Goal: Information Seeking & Learning: Find specific fact

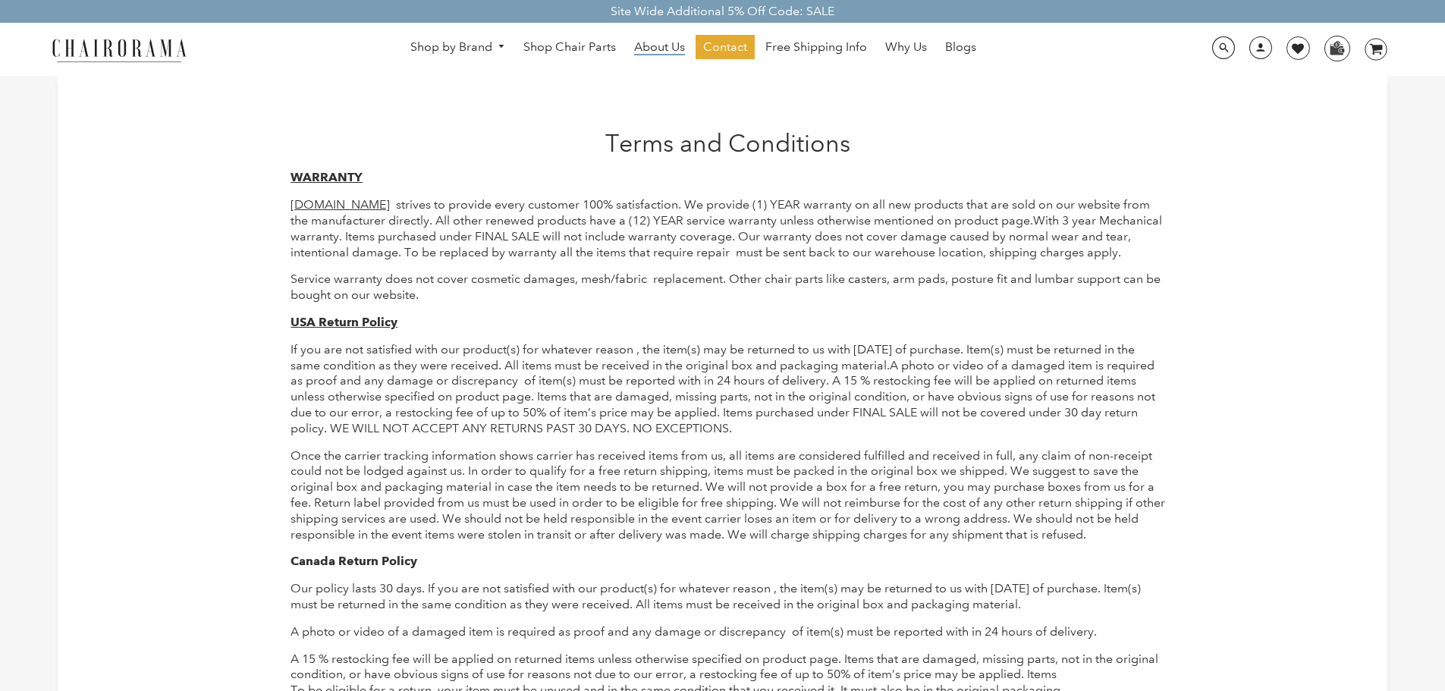
click at [644, 44] on span "About Us" at bounding box center [659, 47] width 51 height 16
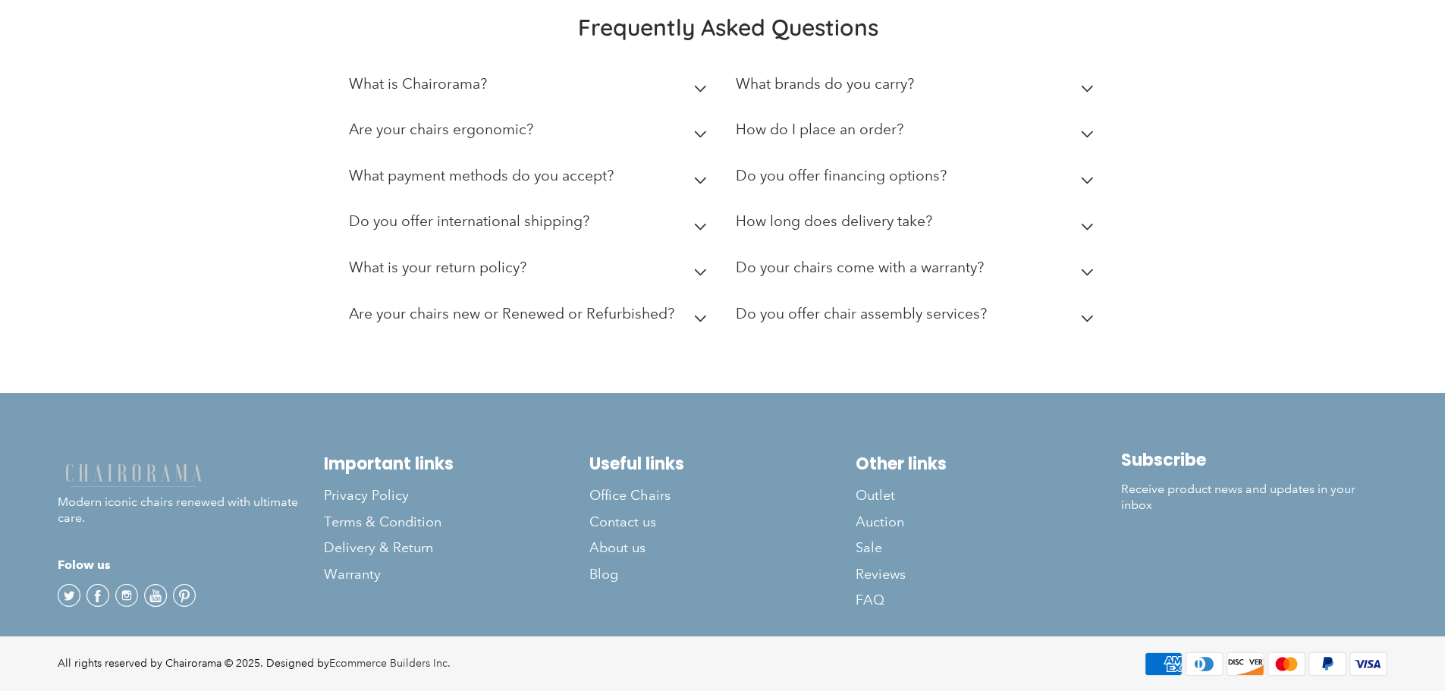
scroll to position [533, 0]
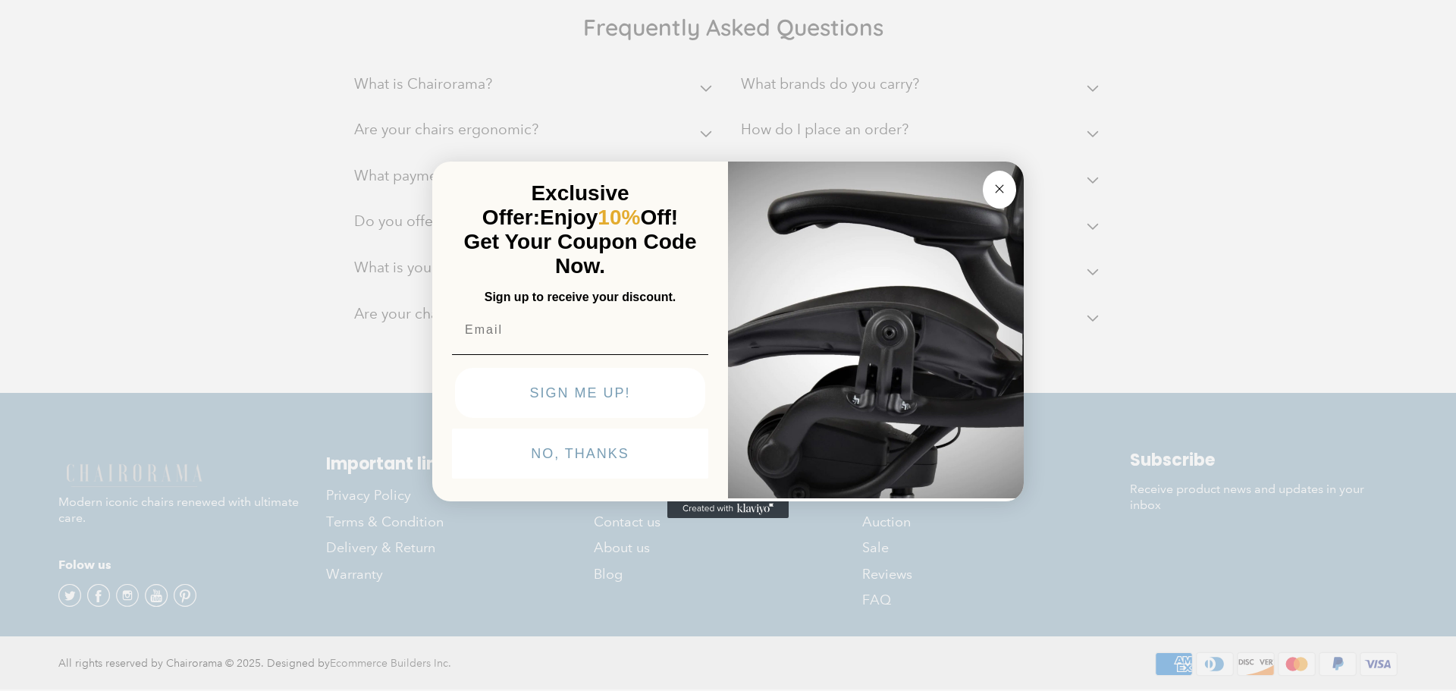
click at [998, 193] on circle "Close dialog" at bounding box center [999, 188] width 17 height 17
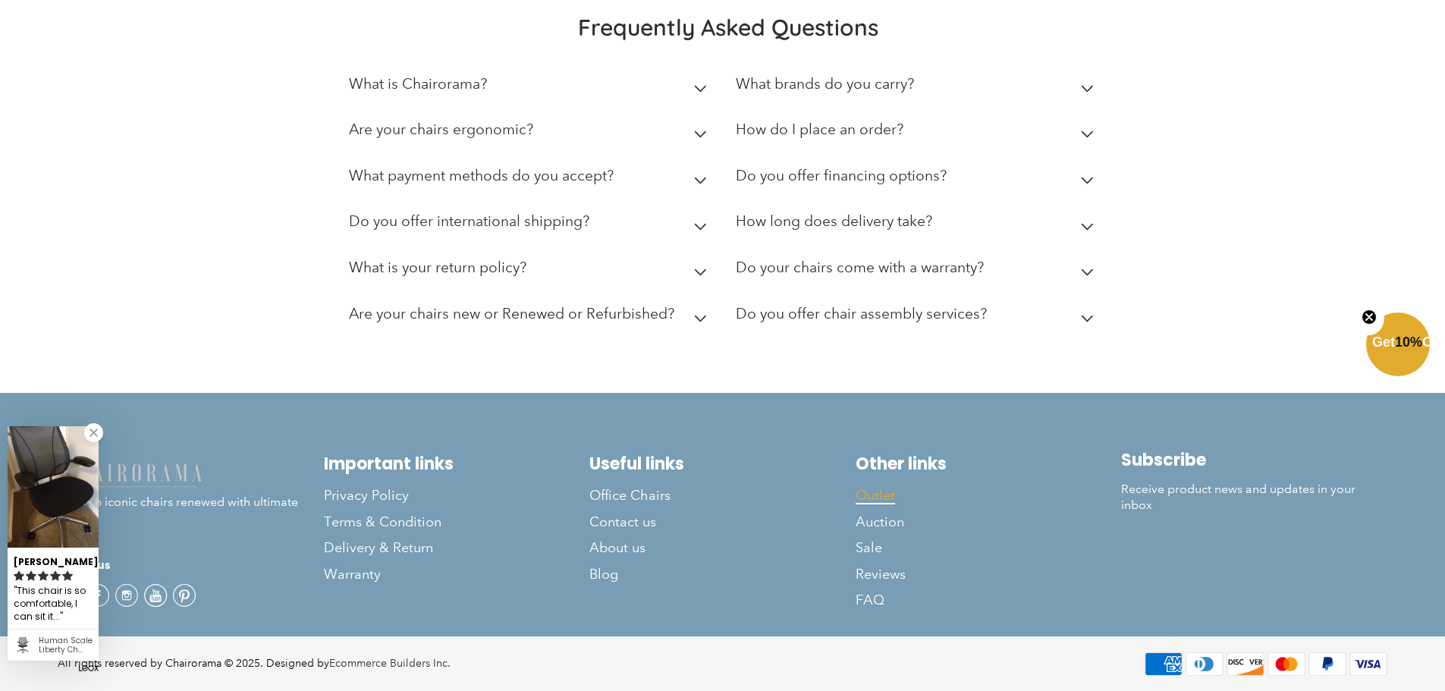
click at [887, 491] on span "Outlet" at bounding box center [875, 495] width 39 height 17
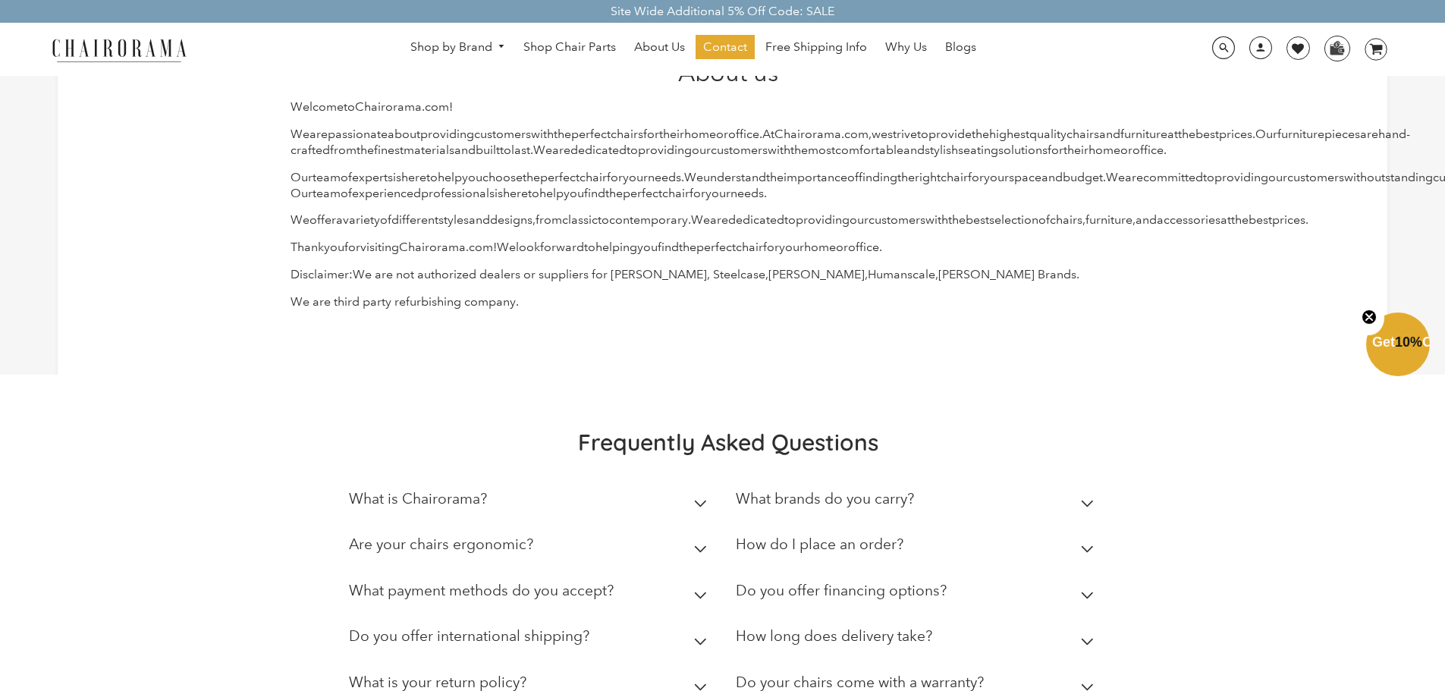
scroll to position [303, 0]
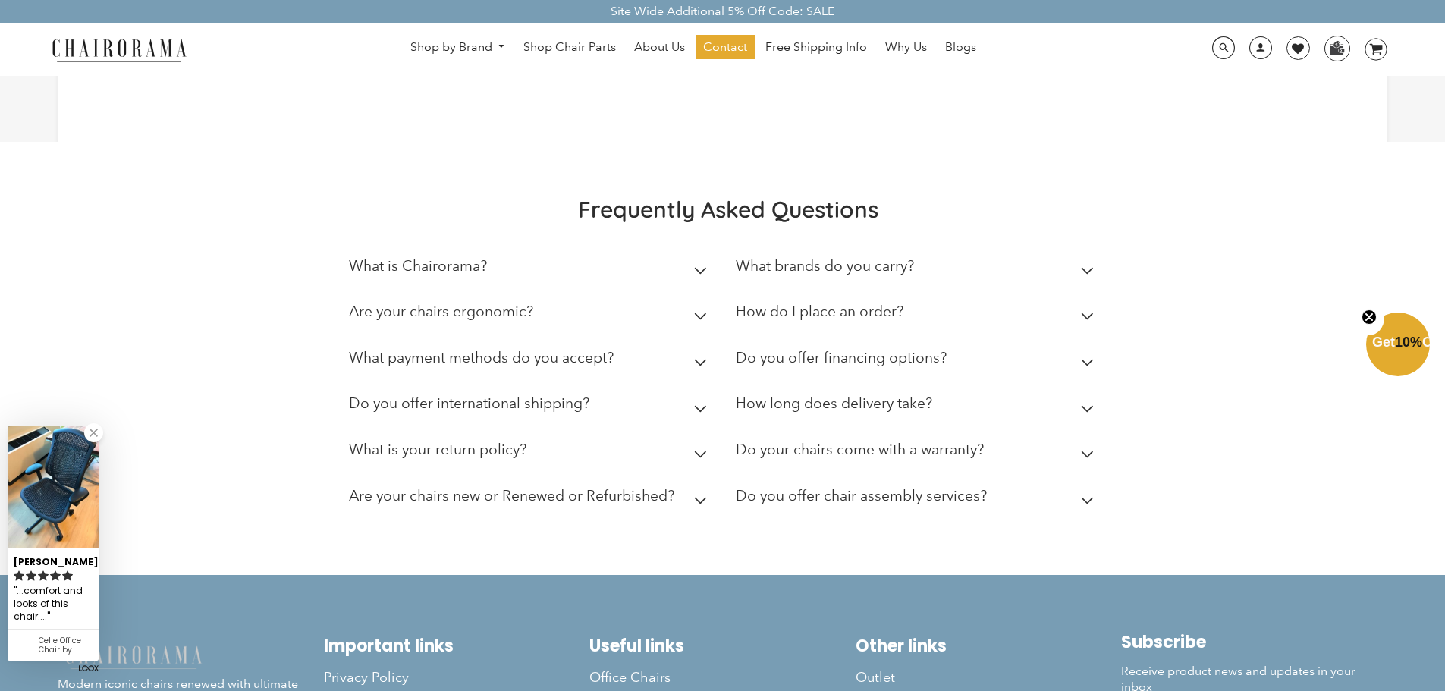
click at [1088, 413] on icon at bounding box center [1087, 409] width 13 height 8
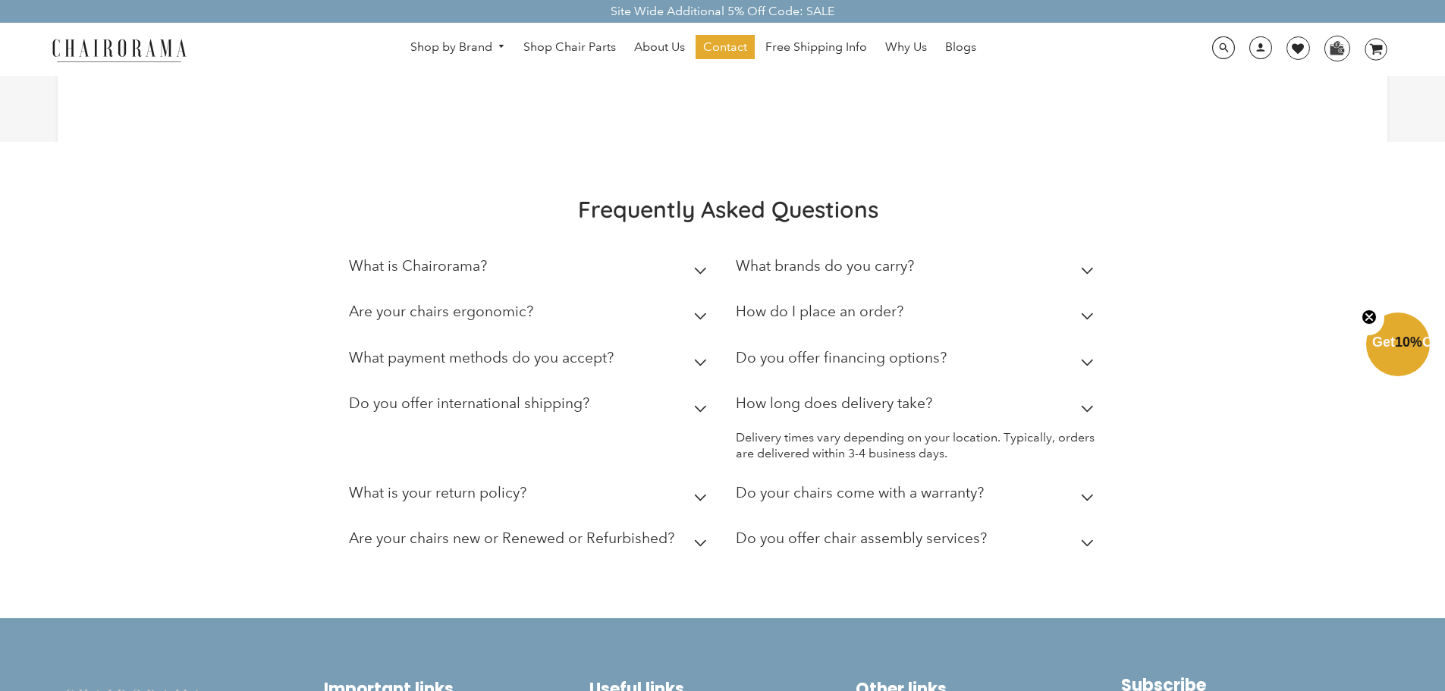
click at [1088, 413] on icon at bounding box center [1087, 409] width 13 height 8
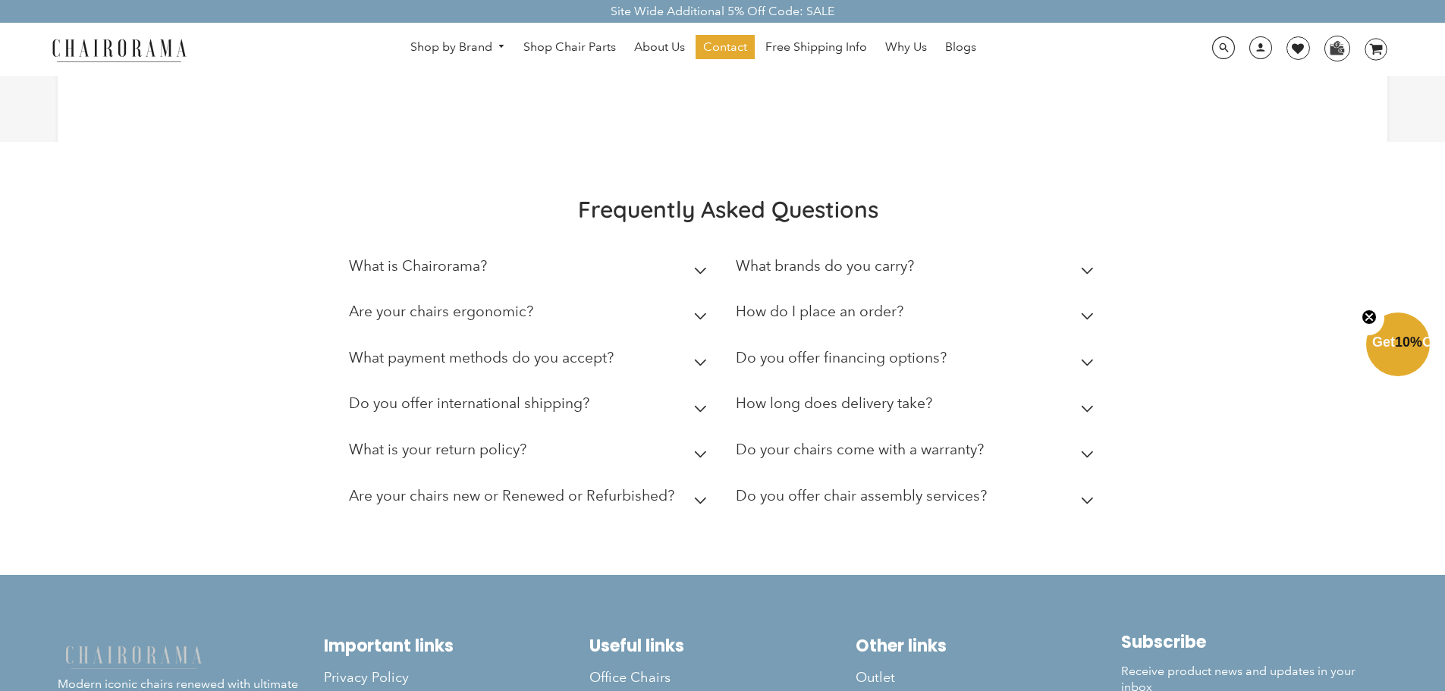
click at [1089, 457] on icon at bounding box center [1087, 454] width 11 height 6
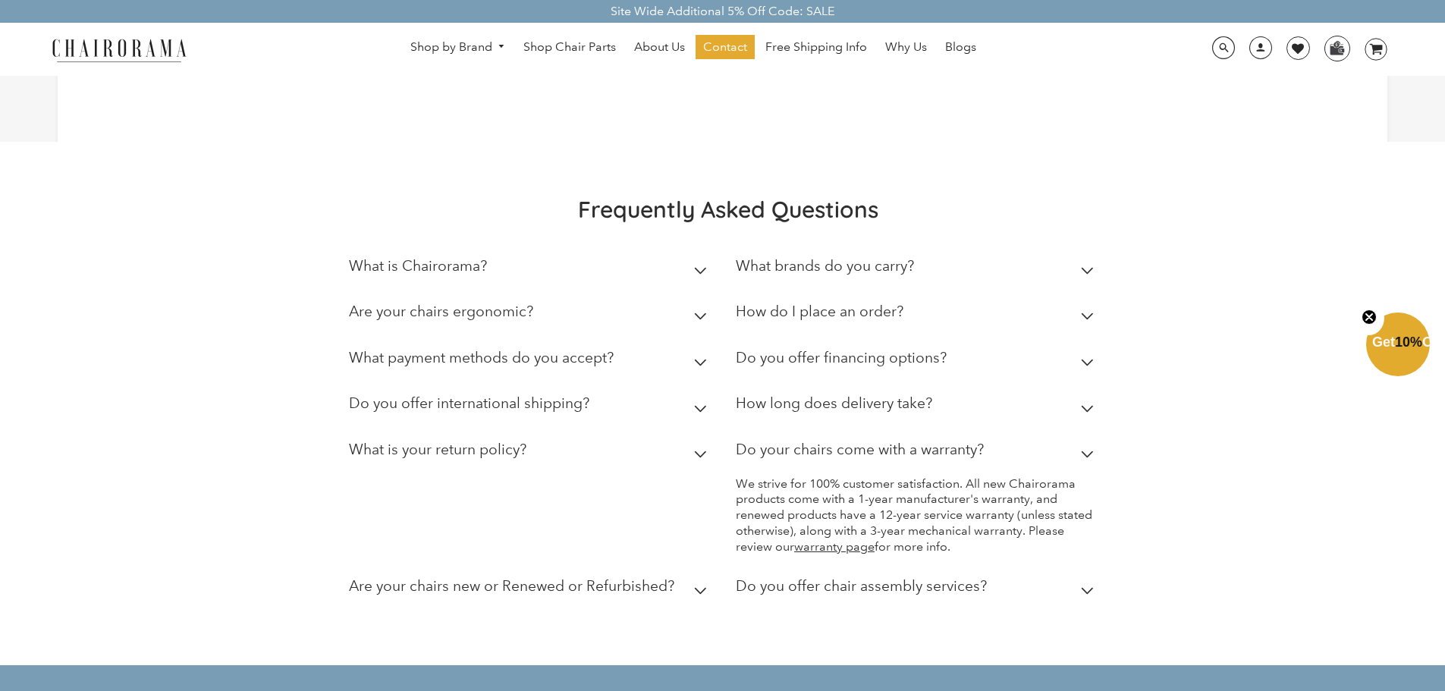
click at [1089, 457] on icon at bounding box center [1087, 454] width 11 height 6
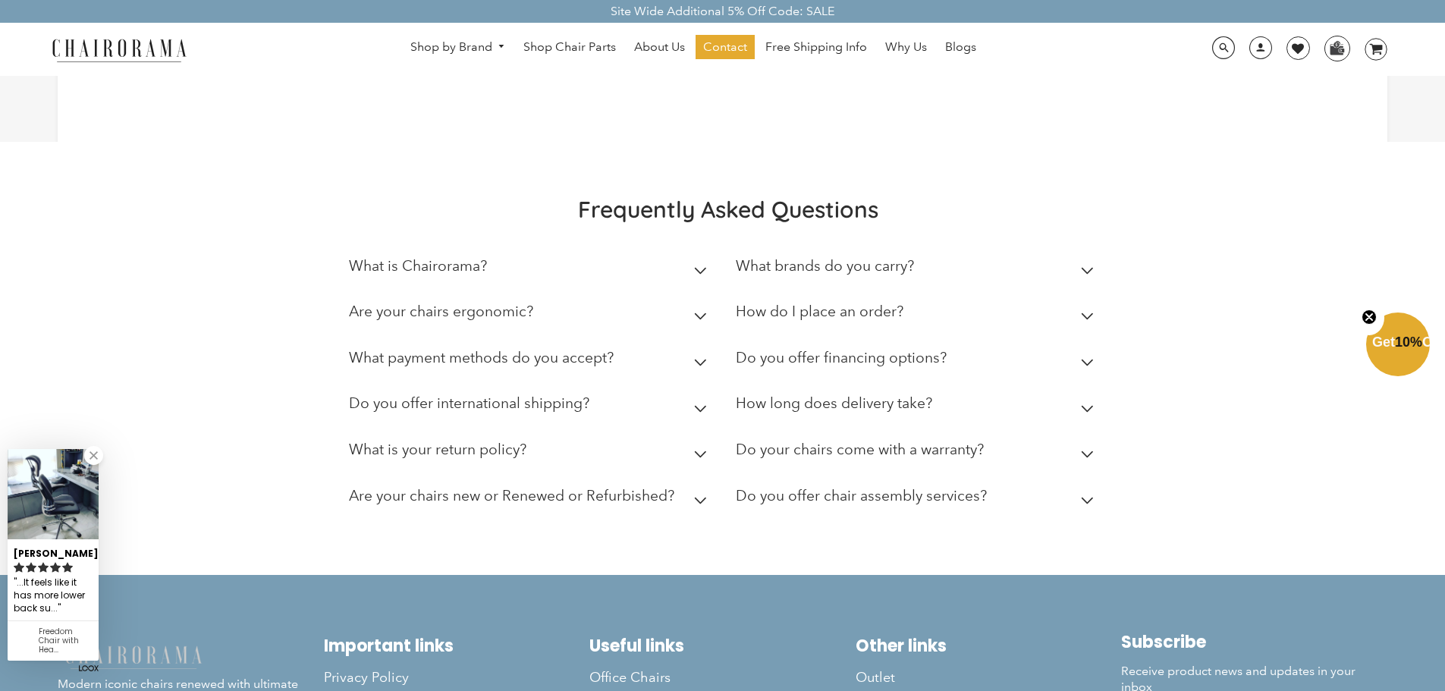
click at [699, 293] on summary "What is Chairorama?" at bounding box center [531, 269] width 364 height 46
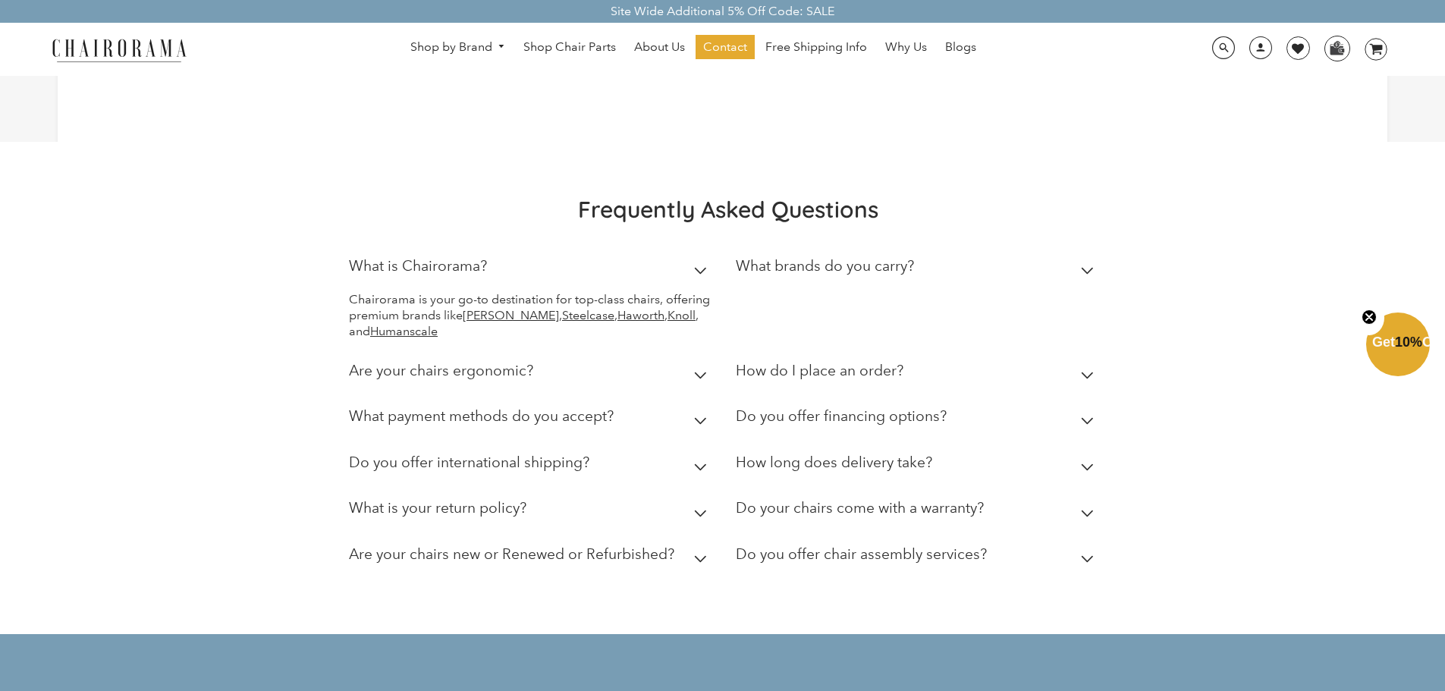
click at [699, 275] on icon at bounding box center [700, 271] width 13 height 8
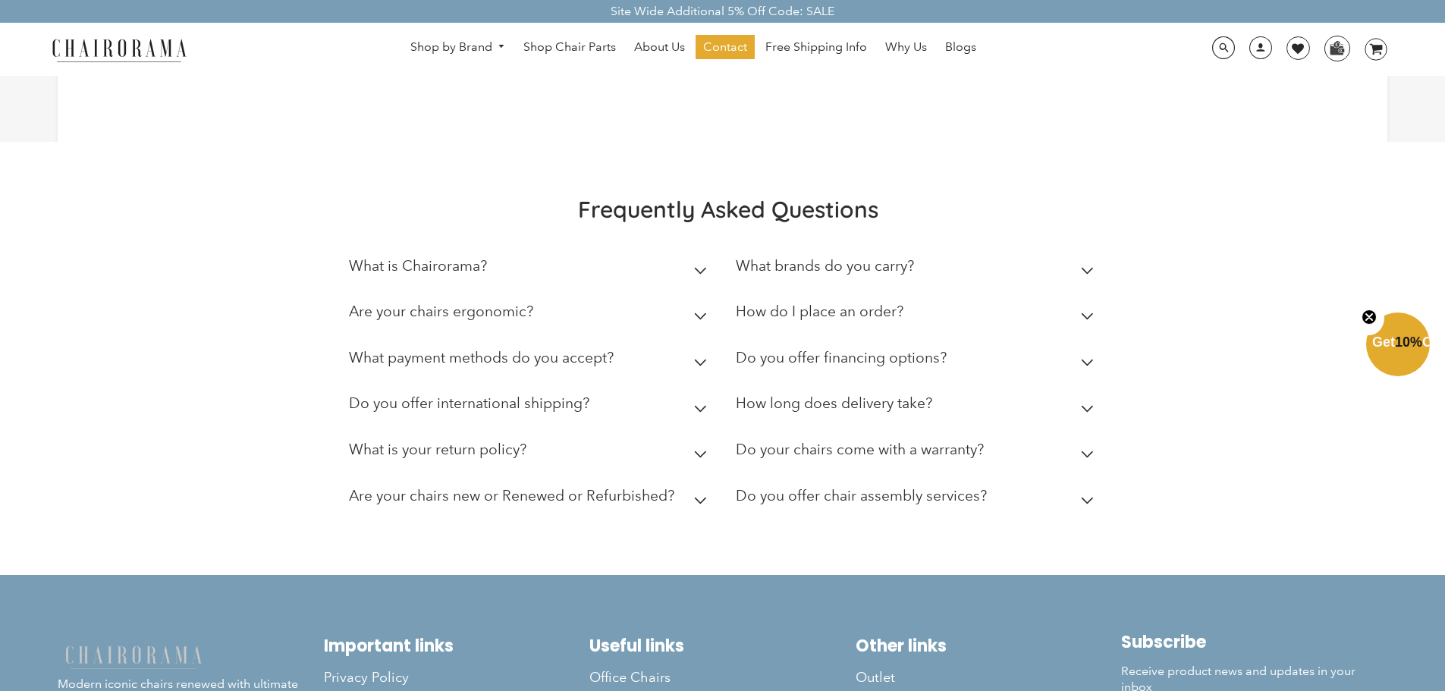
click at [699, 338] on summary "Are your chairs ergonomic?" at bounding box center [531, 315] width 364 height 46
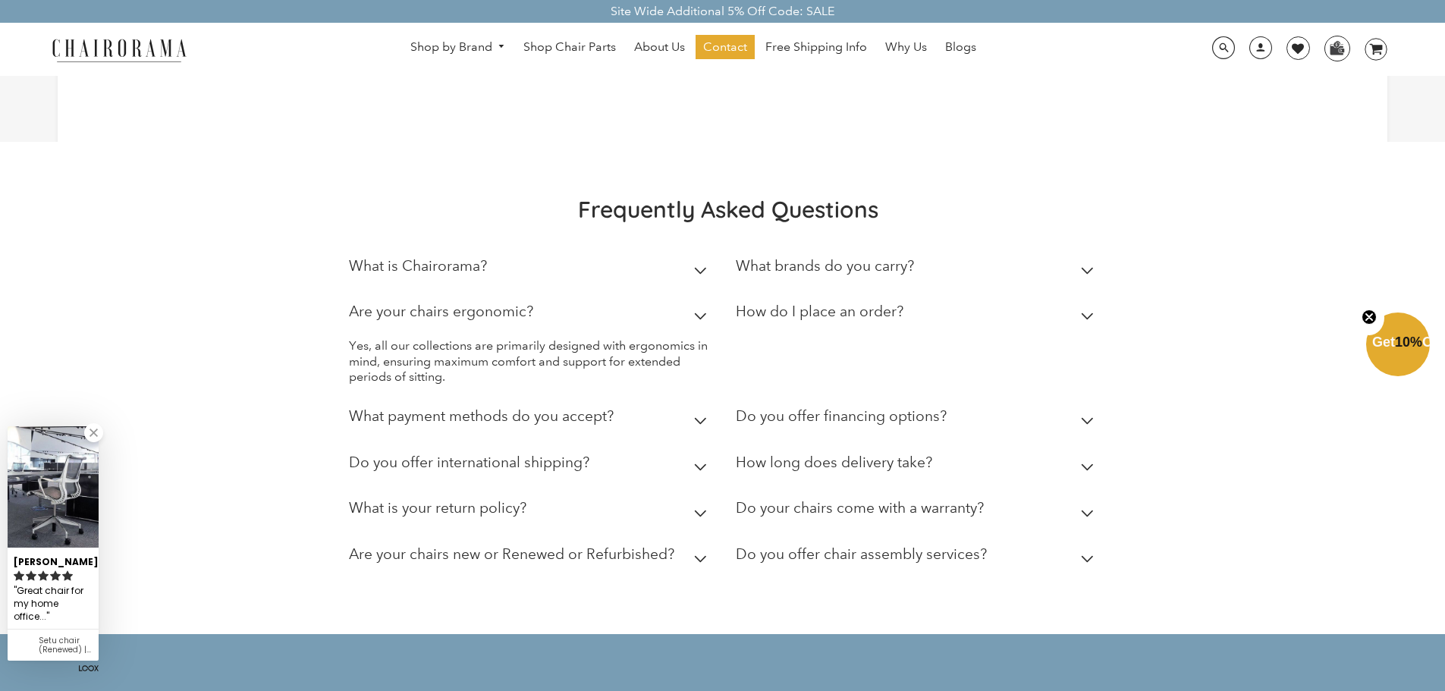
click at [699, 338] on summary "Are your chairs ergonomic?" at bounding box center [531, 315] width 364 height 46
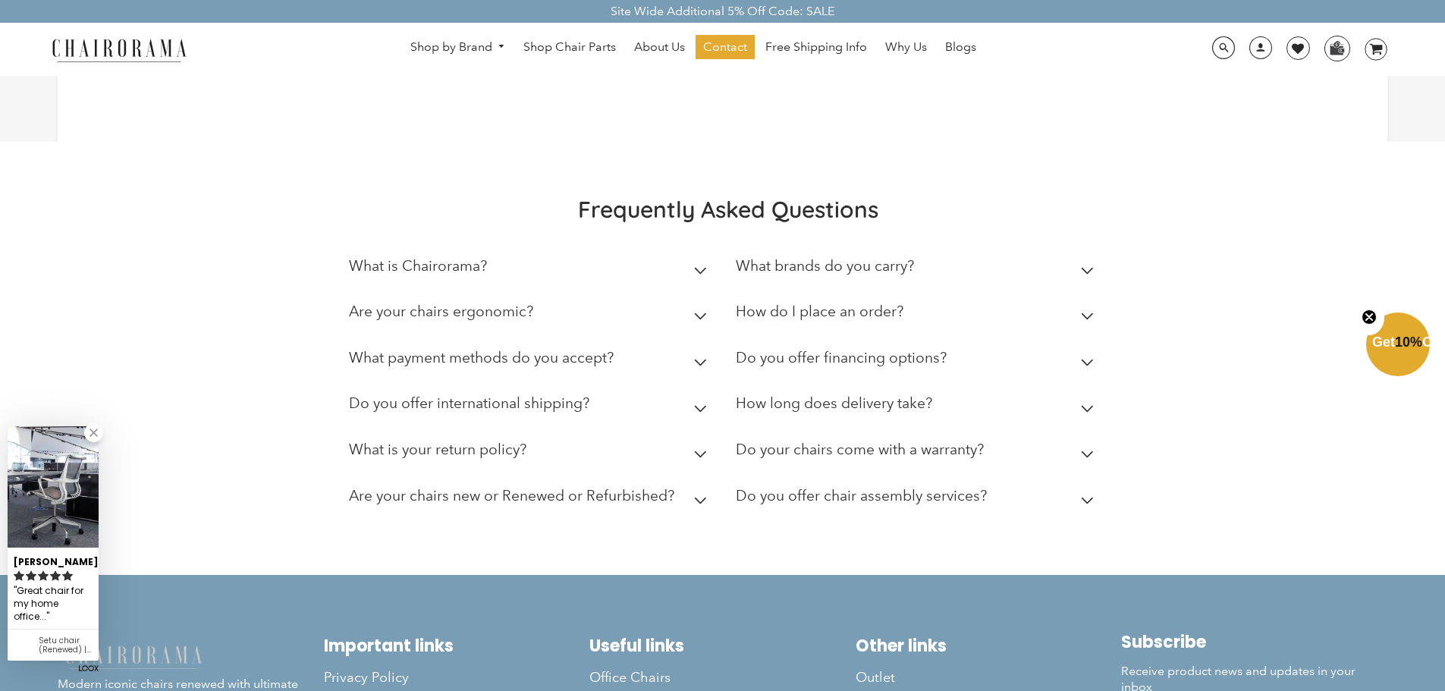
click at [698, 366] on icon at bounding box center [700, 363] width 13 height 8
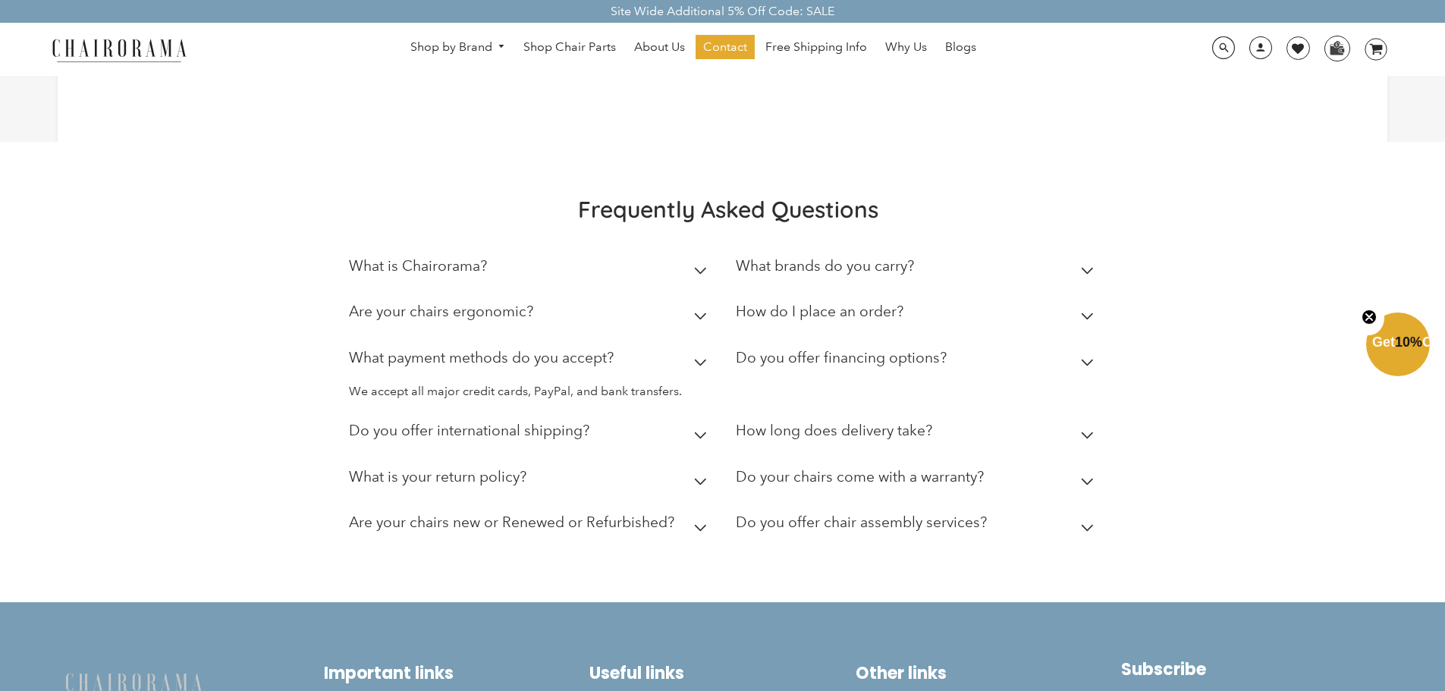
click at [700, 366] on icon at bounding box center [700, 363] width 11 height 6
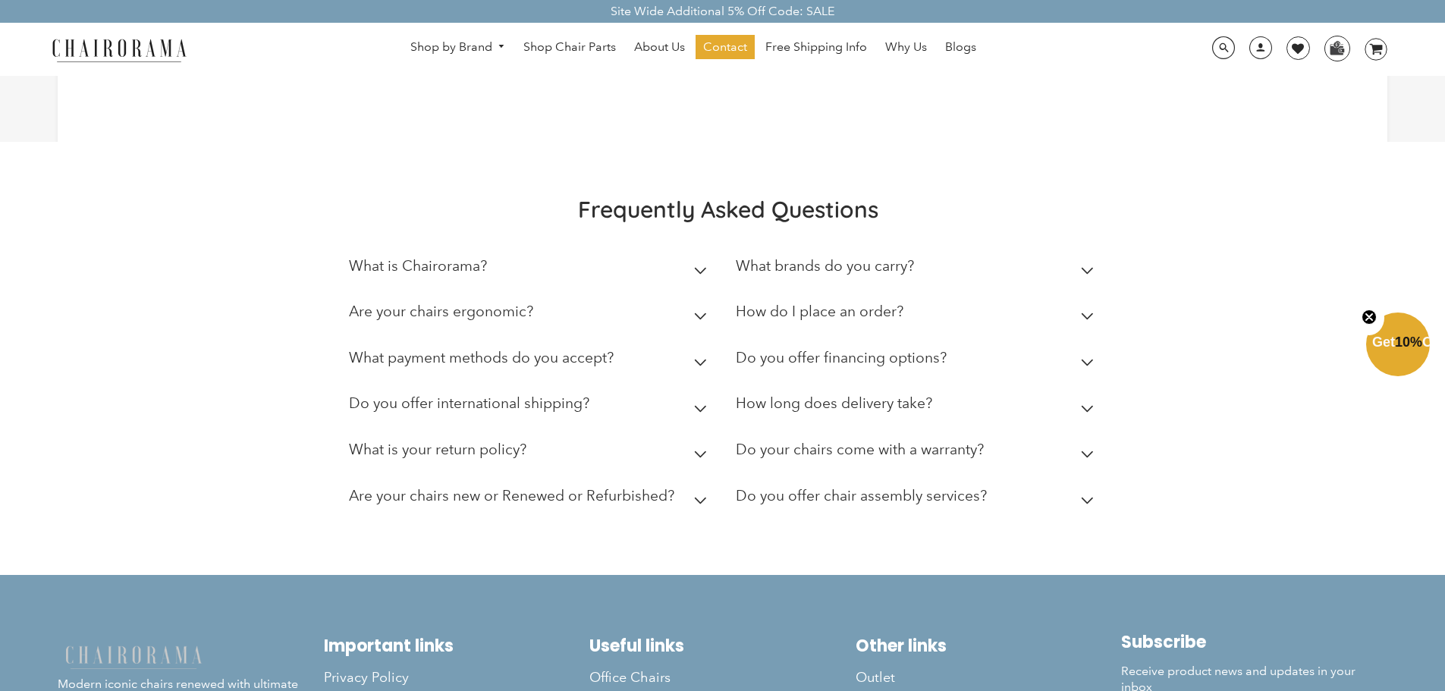
click at [700, 411] on icon at bounding box center [700, 408] width 11 height 6
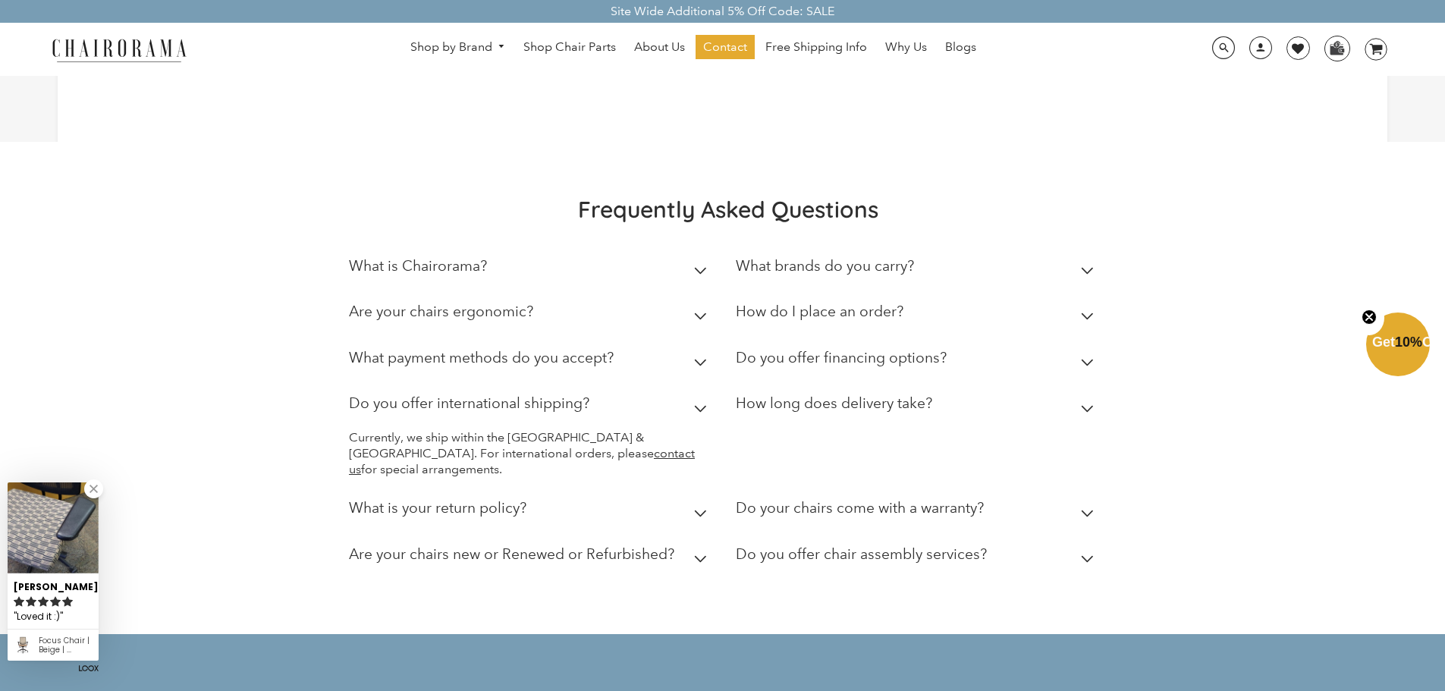
click at [700, 411] on icon at bounding box center [700, 408] width 11 height 6
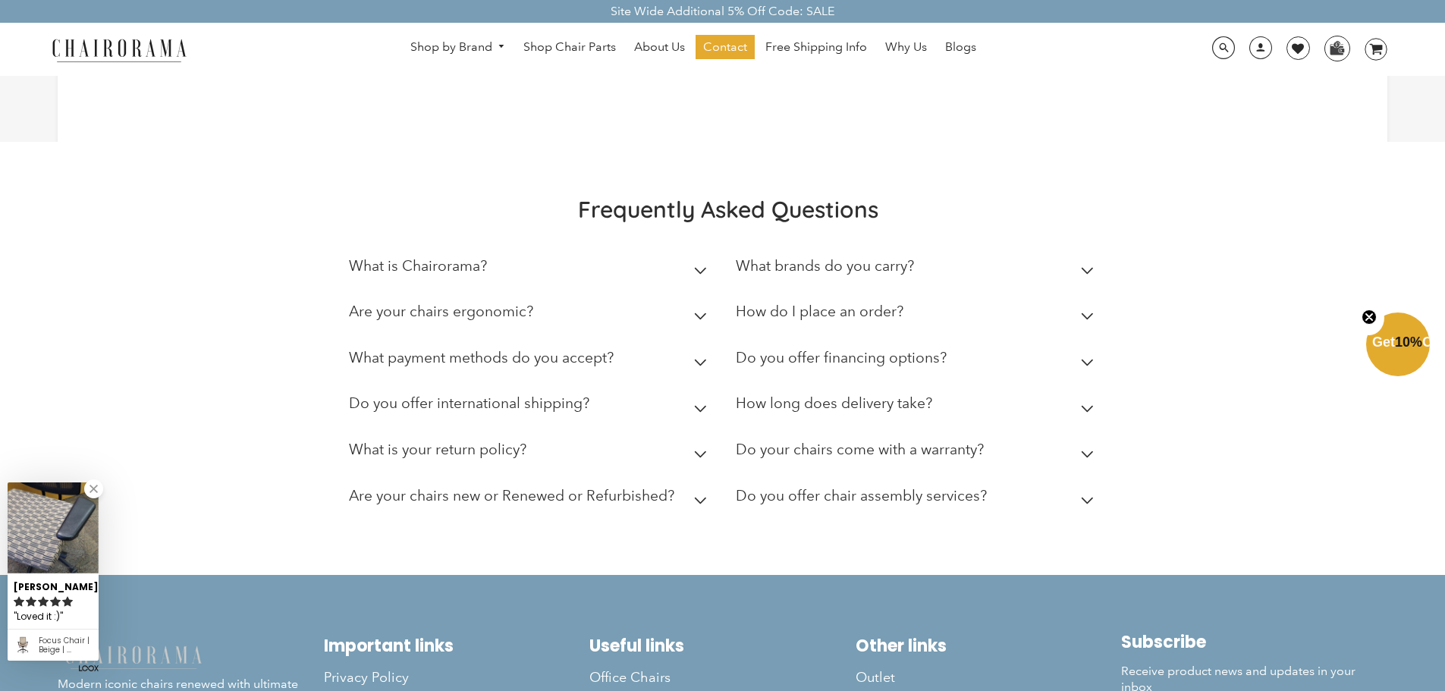
click at [699, 458] on icon at bounding box center [700, 455] width 13 height 8
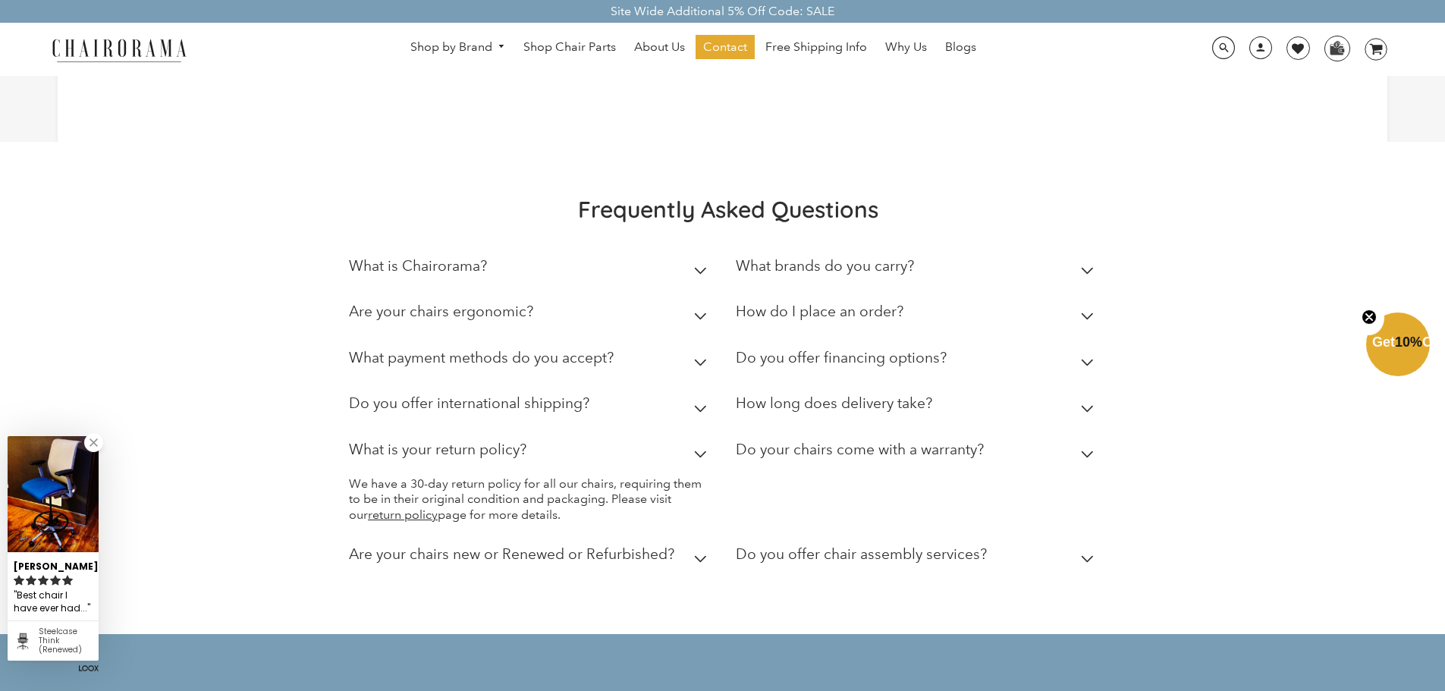
click at [702, 458] on icon at bounding box center [700, 455] width 13 height 8
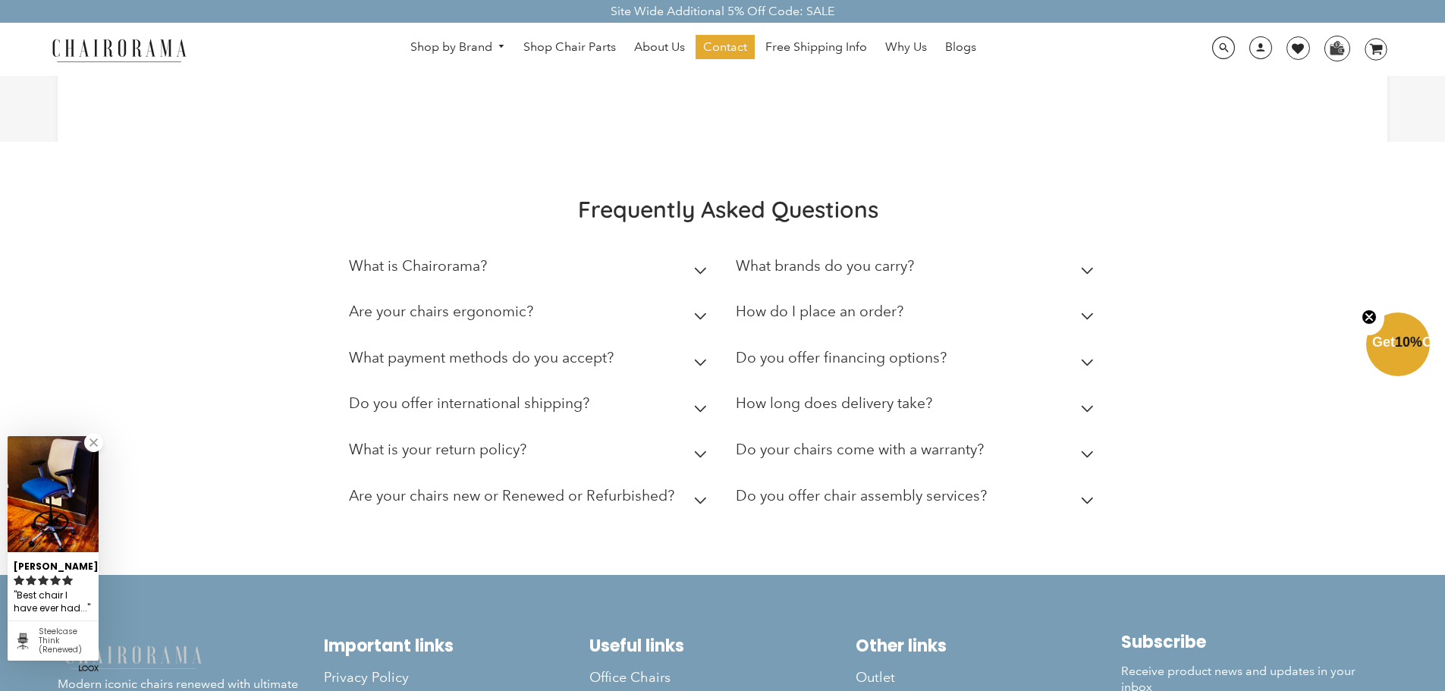
click at [701, 504] on icon at bounding box center [700, 501] width 11 height 6
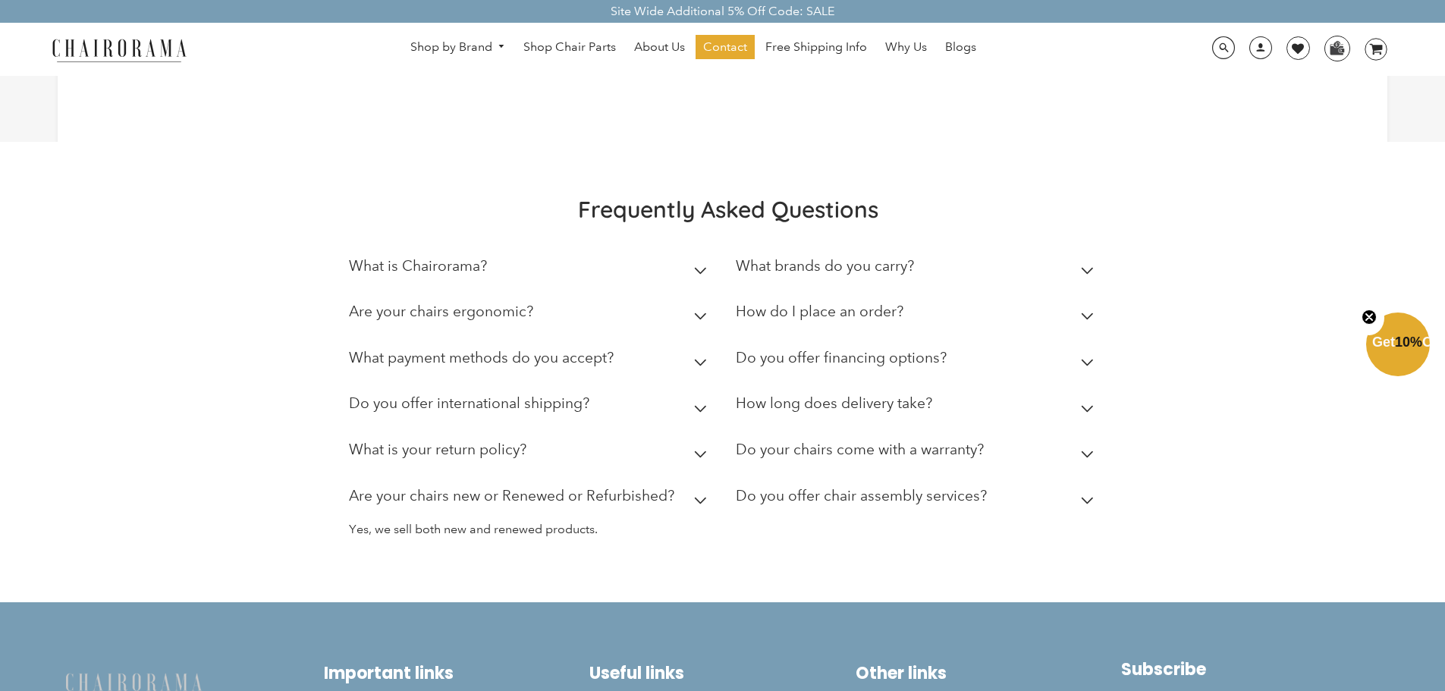
click at [1086, 275] on icon at bounding box center [1087, 271] width 13 height 8
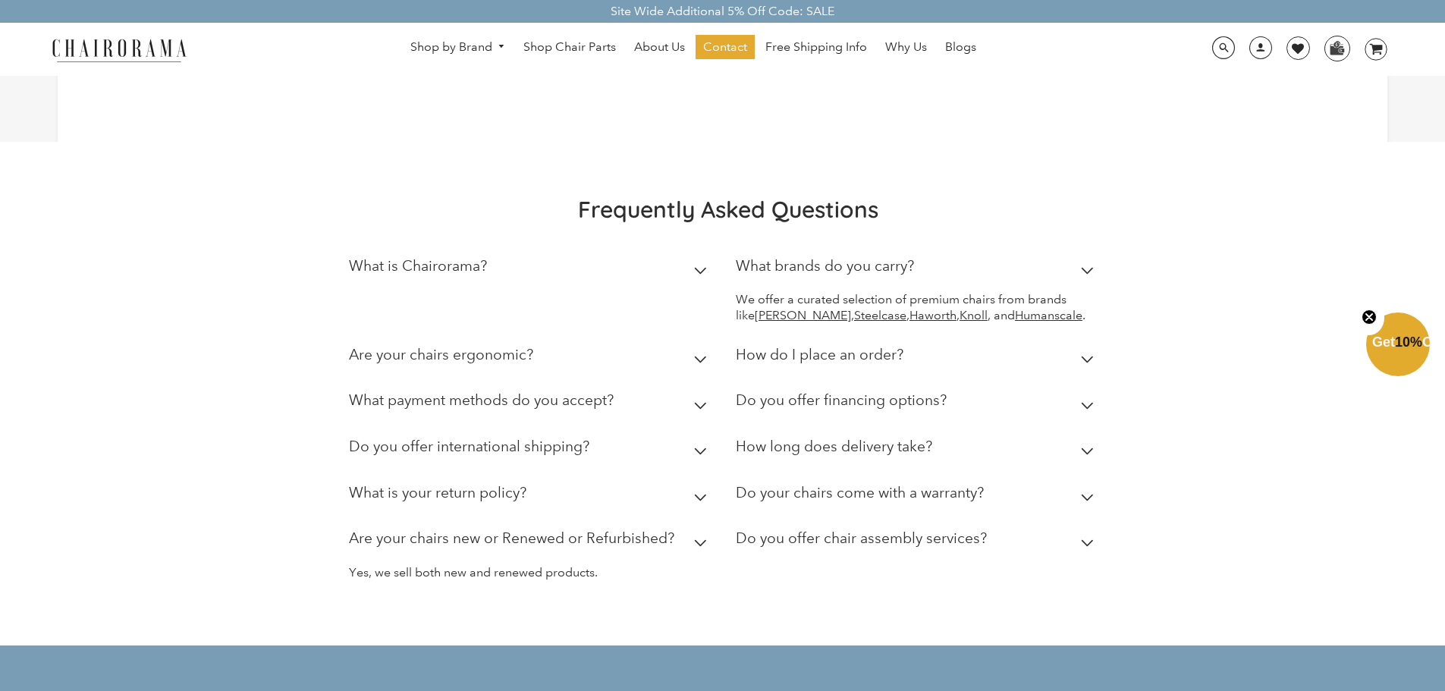
click at [1086, 275] on icon at bounding box center [1087, 271] width 13 height 8
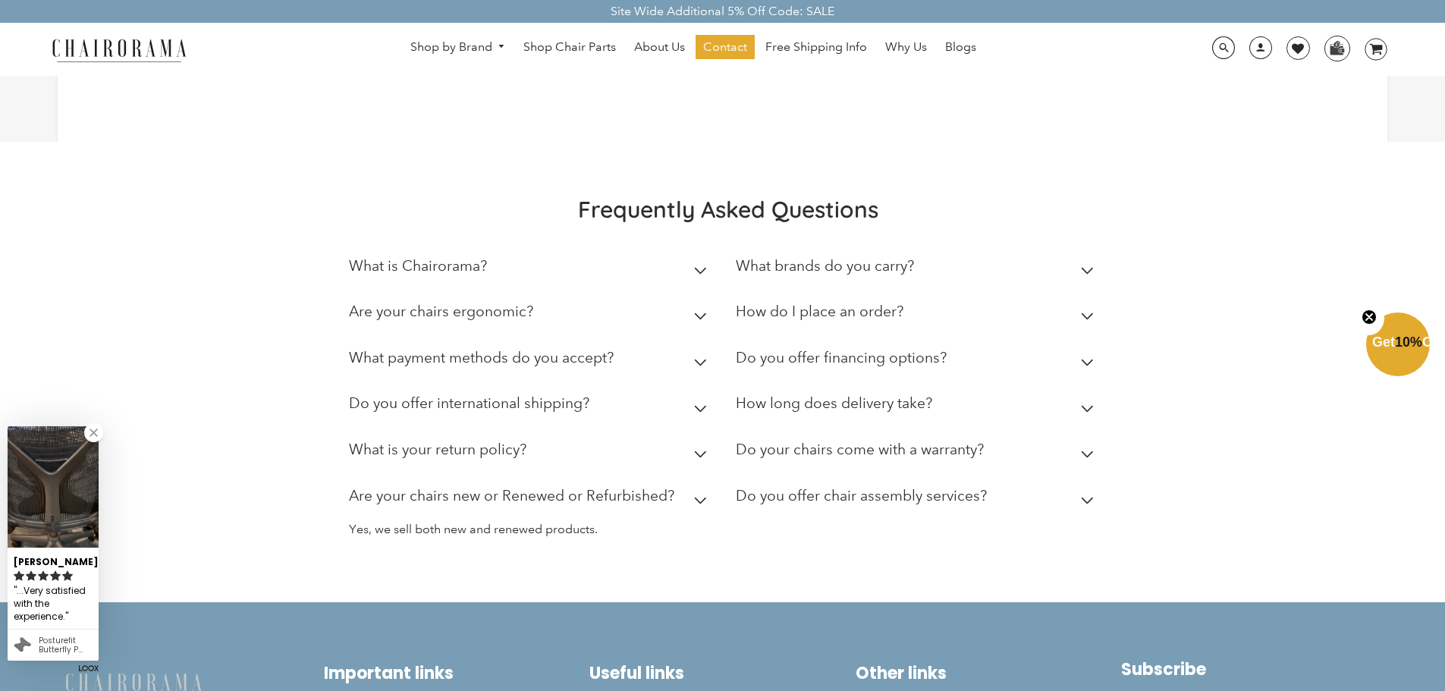
click at [1085, 320] on icon at bounding box center [1087, 316] width 13 height 8
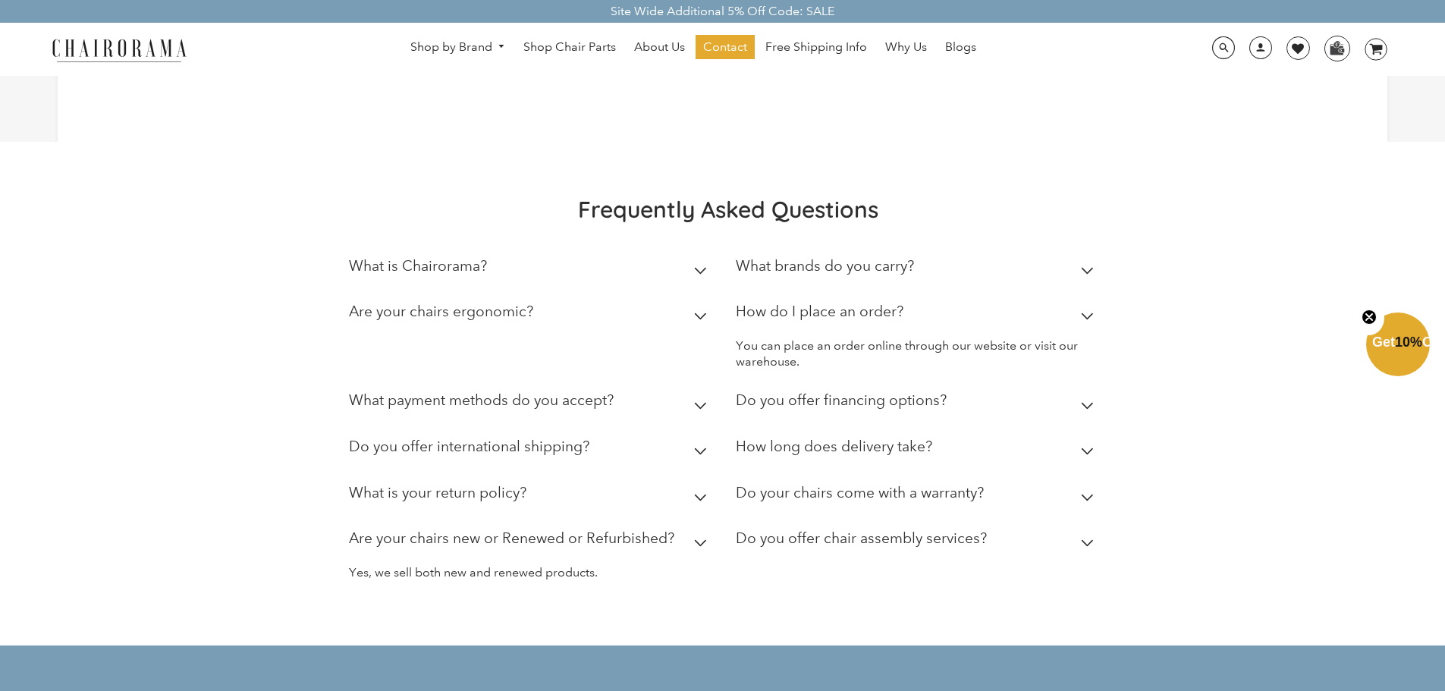
click at [1085, 320] on icon at bounding box center [1087, 316] width 13 height 8
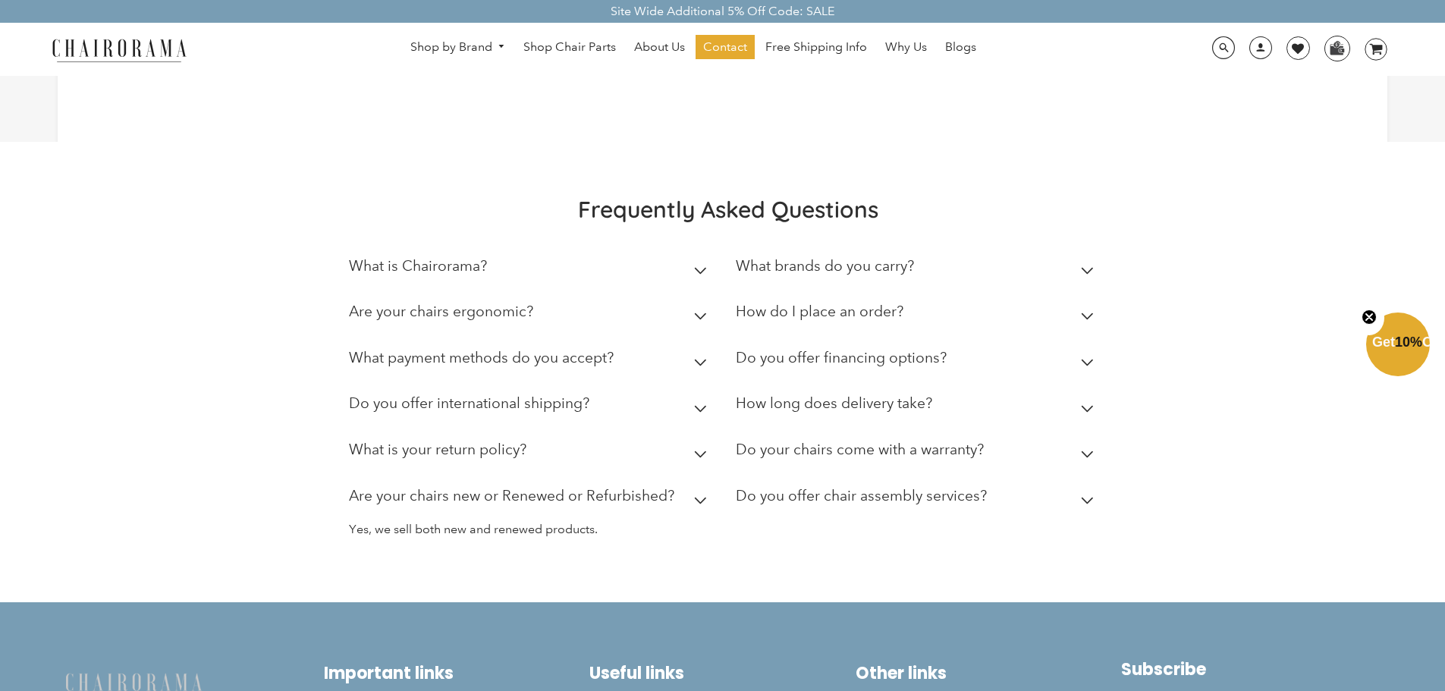
click at [1088, 366] on icon at bounding box center [1087, 363] width 13 height 8
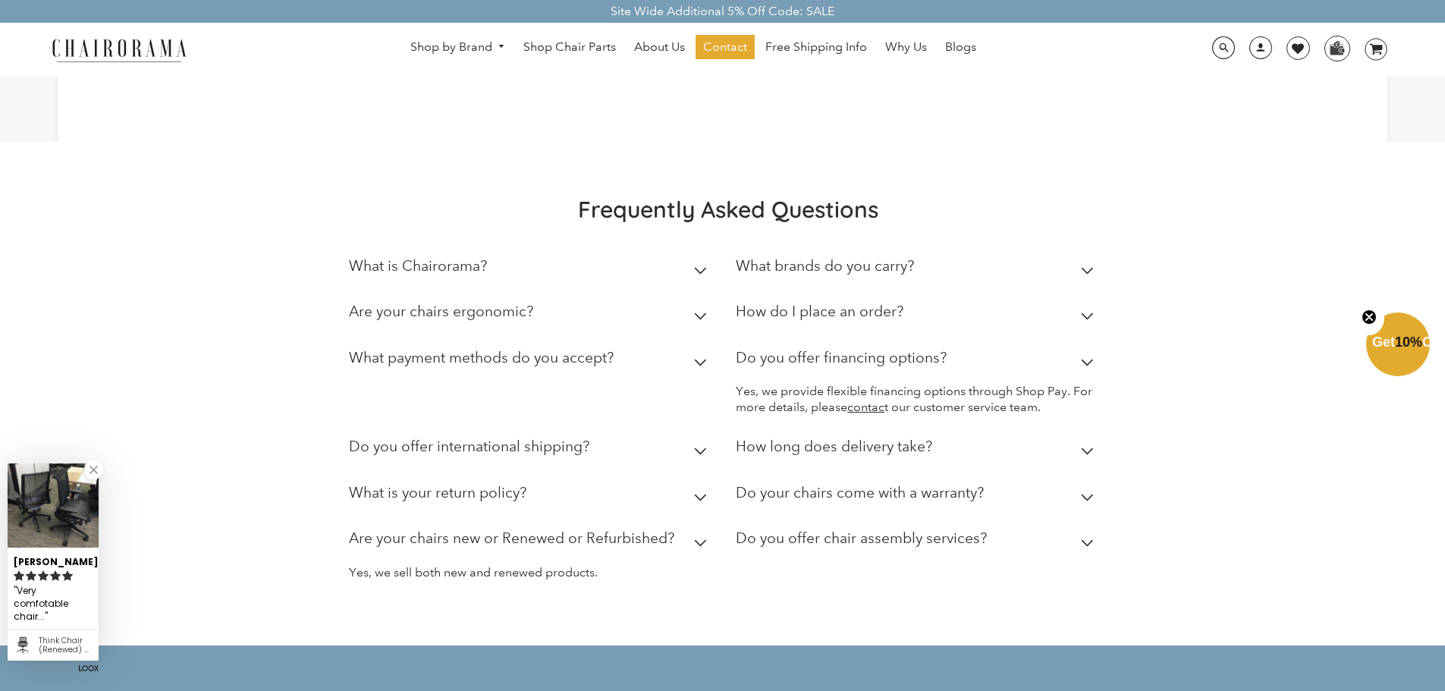
click at [1086, 366] on icon at bounding box center [1087, 363] width 11 height 6
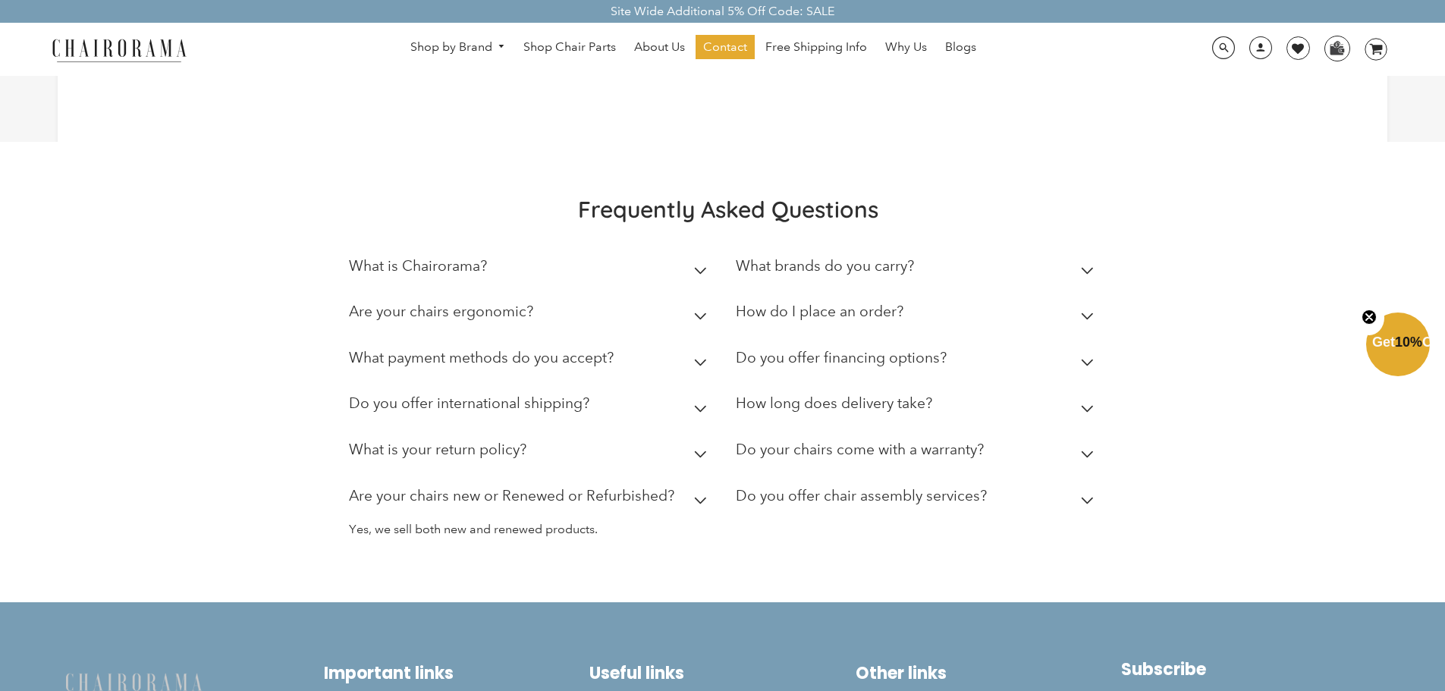
click at [1086, 504] on icon at bounding box center [1087, 501] width 11 height 6
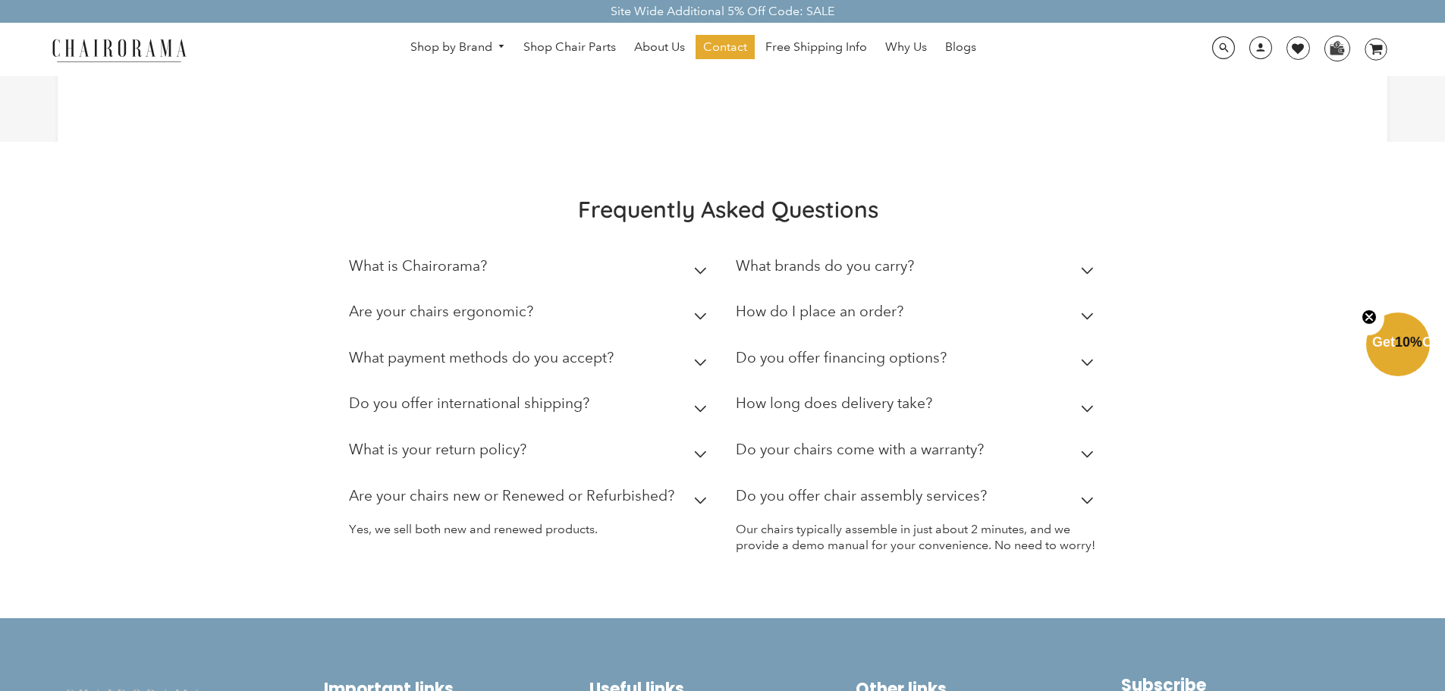
click at [1088, 504] on icon at bounding box center [1087, 501] width 13 height 8
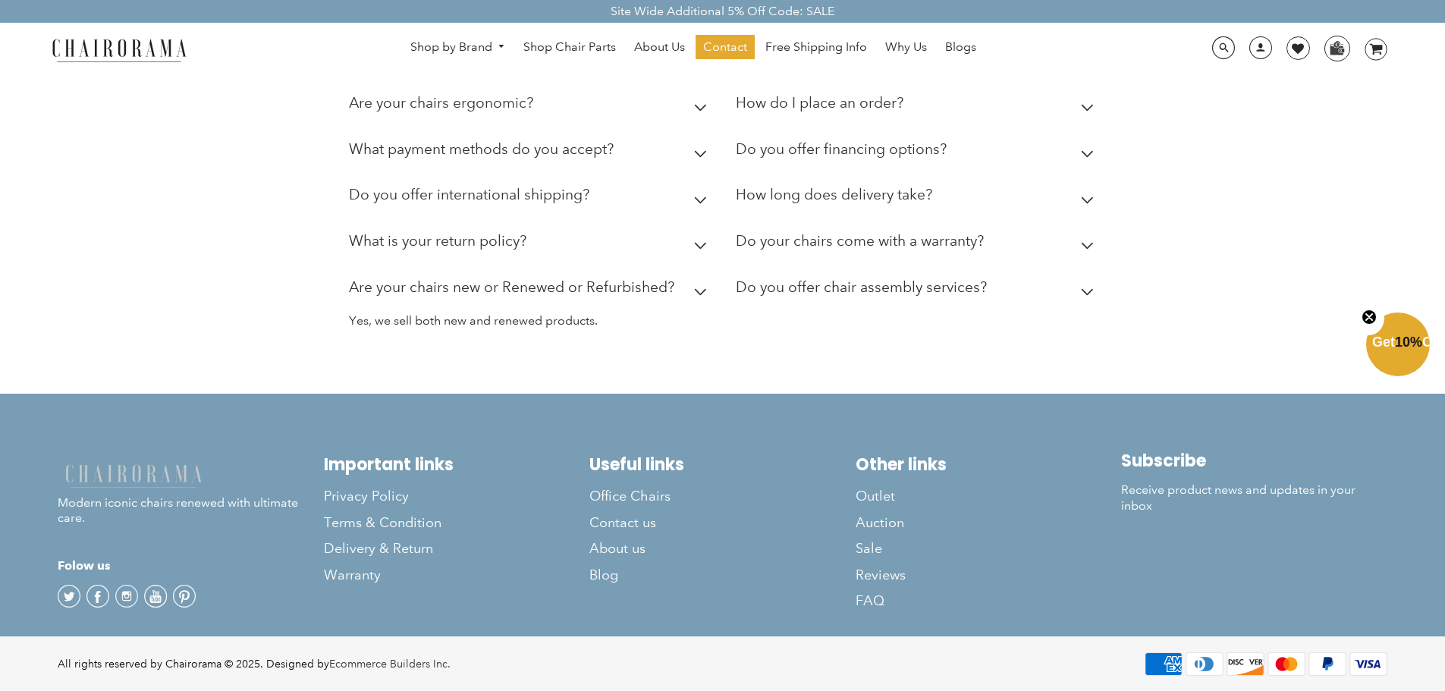
scroll to position [560, 0]
click at [863, 600] on span "FAQ" at bounding box center [870, 600] width 29 height 17
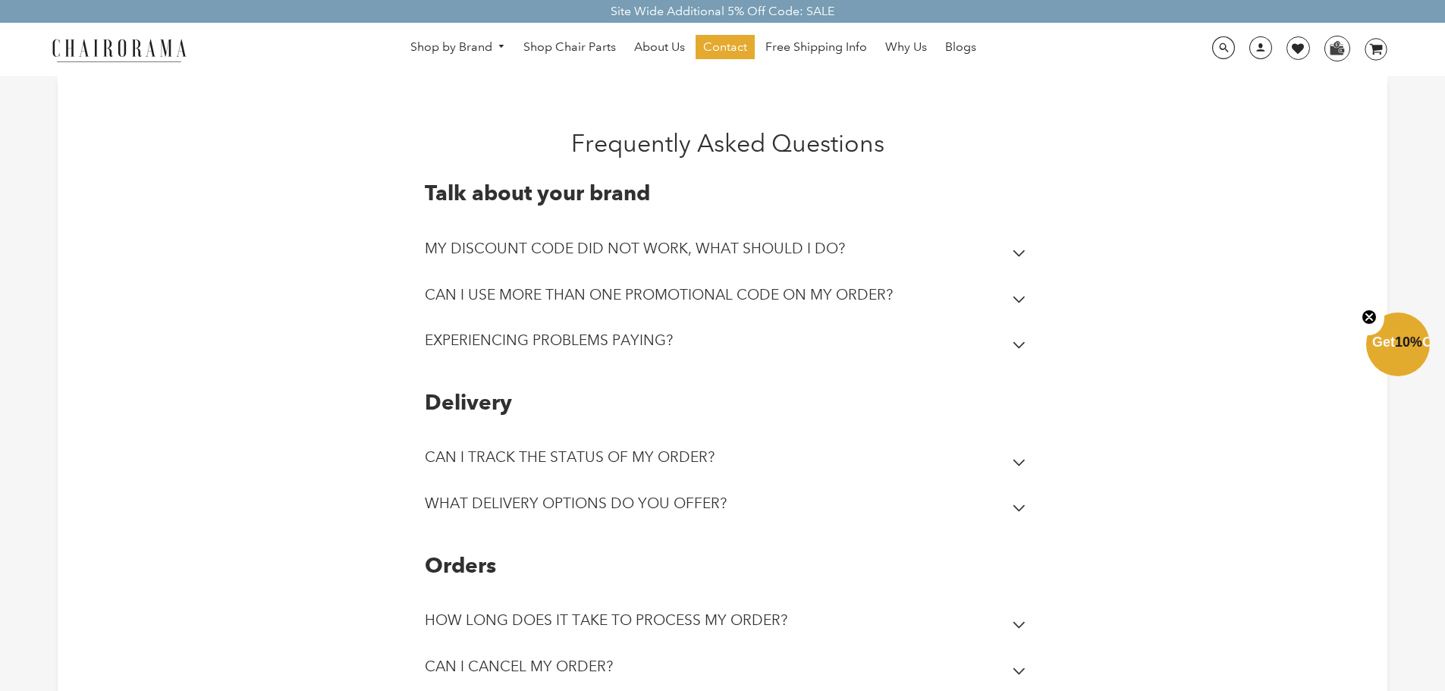
click at [1019, 506] on icon at bounding box center [1019, 508] width 13 height 8
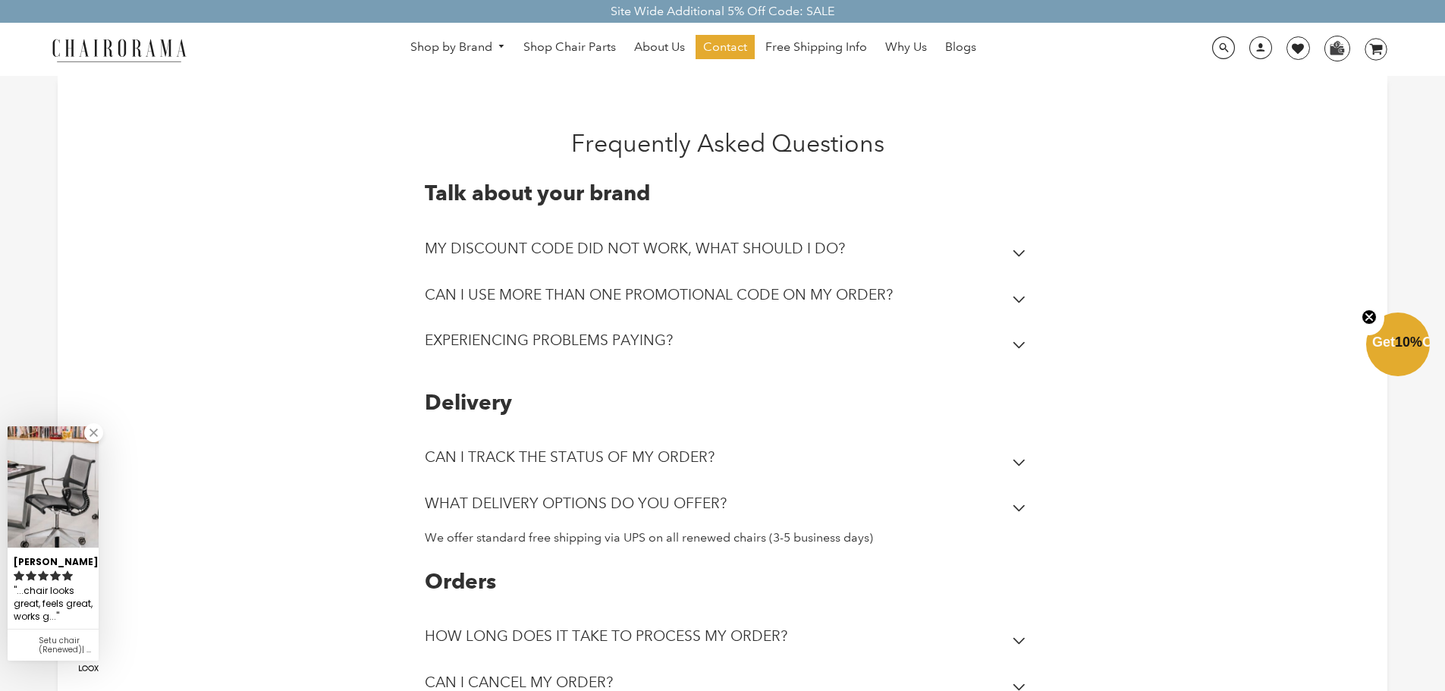
click at [1019, 506] on icon at bounding box center [1019, 508] width 13 height 8
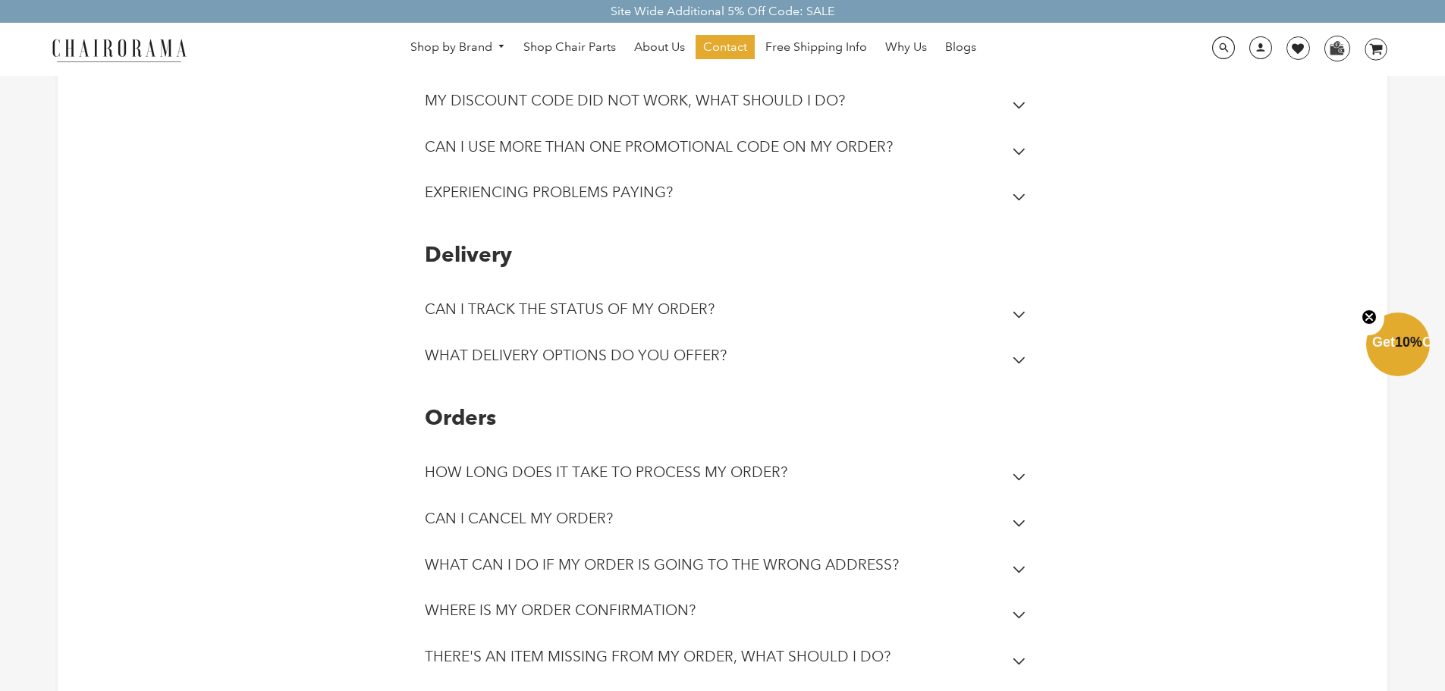
scroll to position [152, 0]
click at [1018, 520] on icon at bounding box center [1019, 520] width 13 height 8
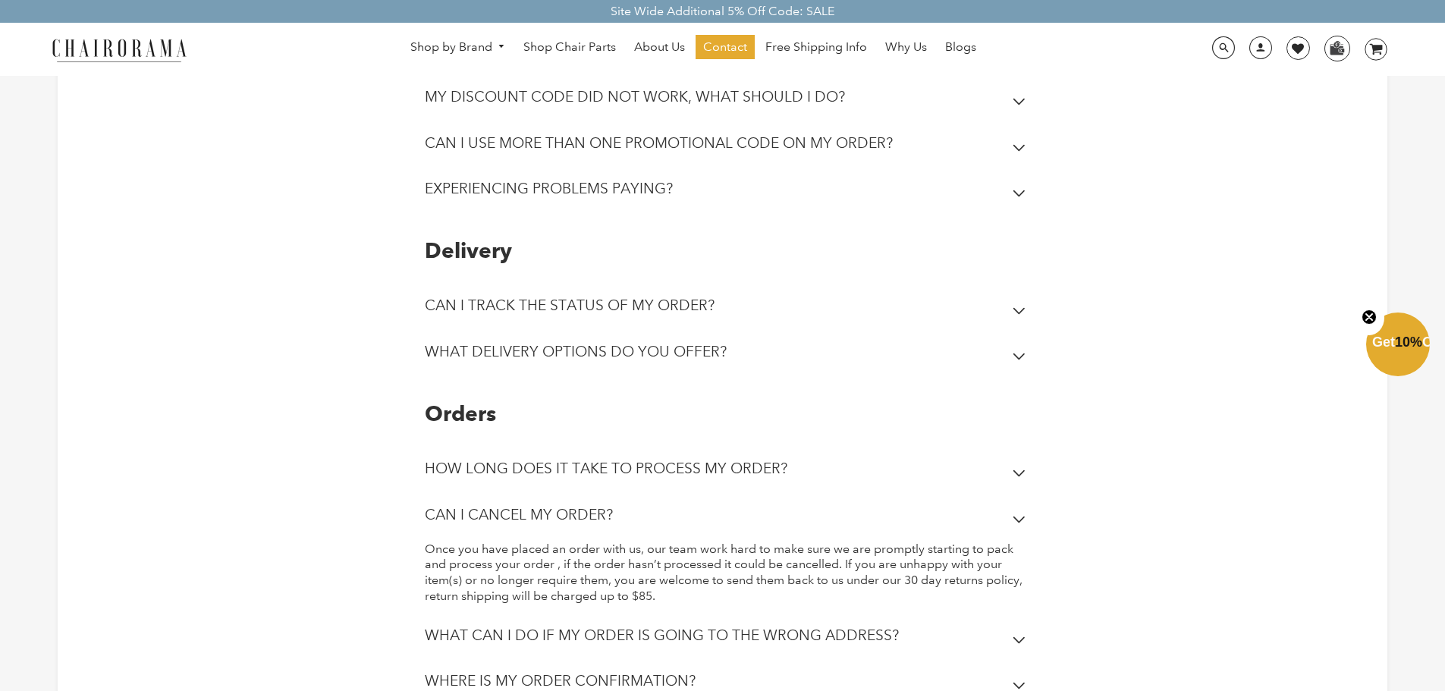
click at [1018, 520] on icon at bounding box center [1019, 520] width 13 height 8
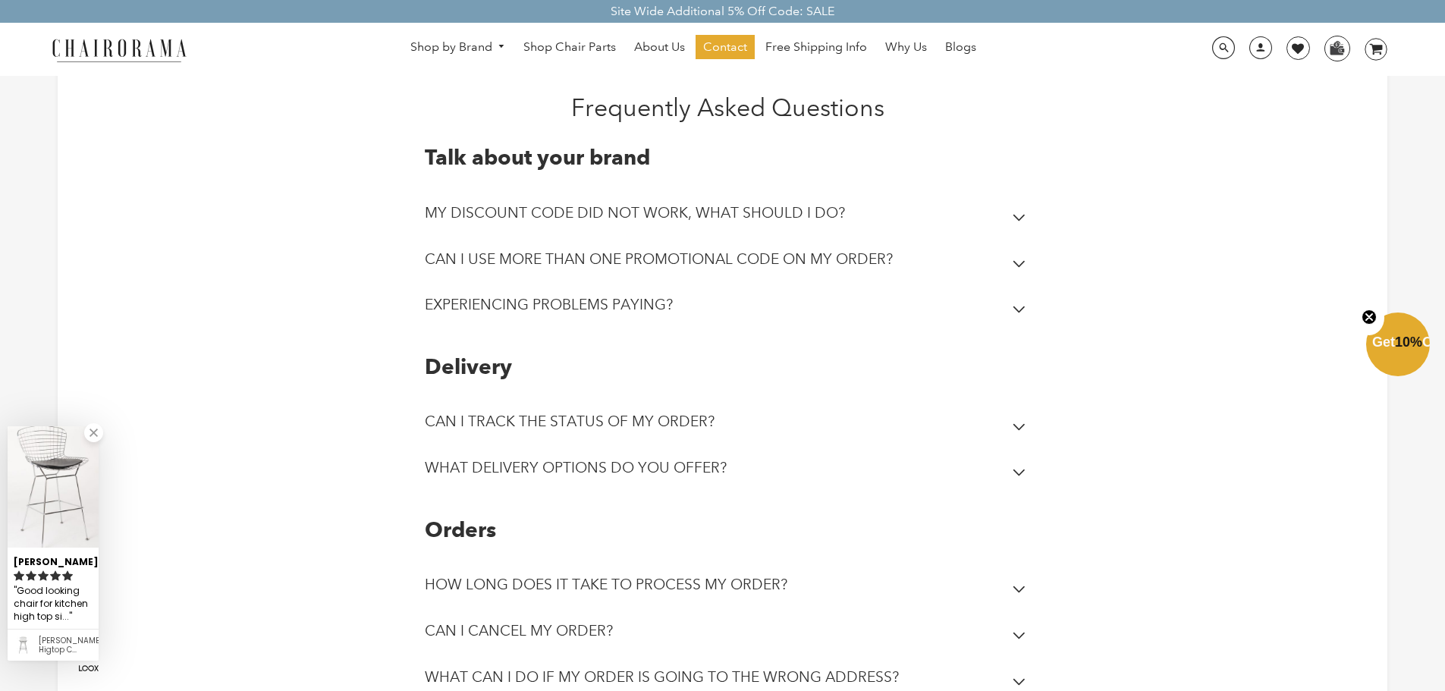
scroll to position [0, 0]
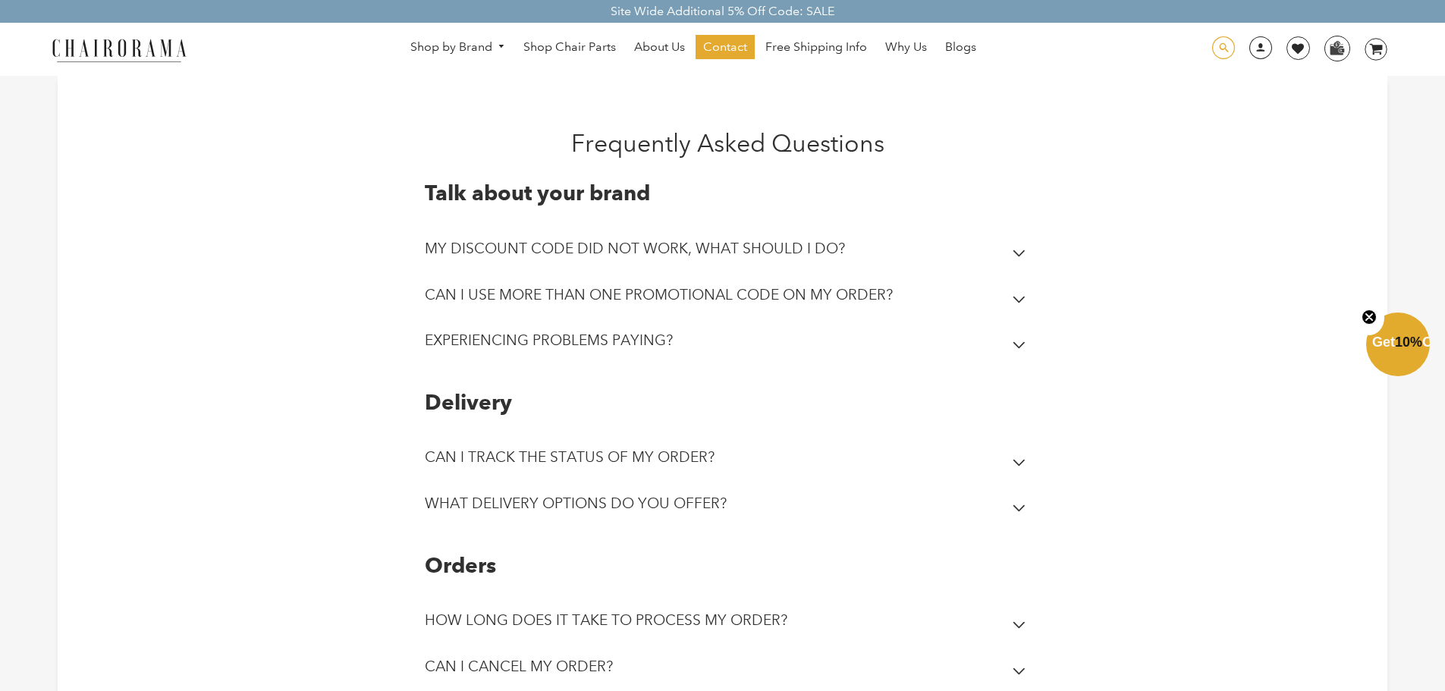
click at [1222, 50] on span at bounding box center [1223, 48] width 23 height 24
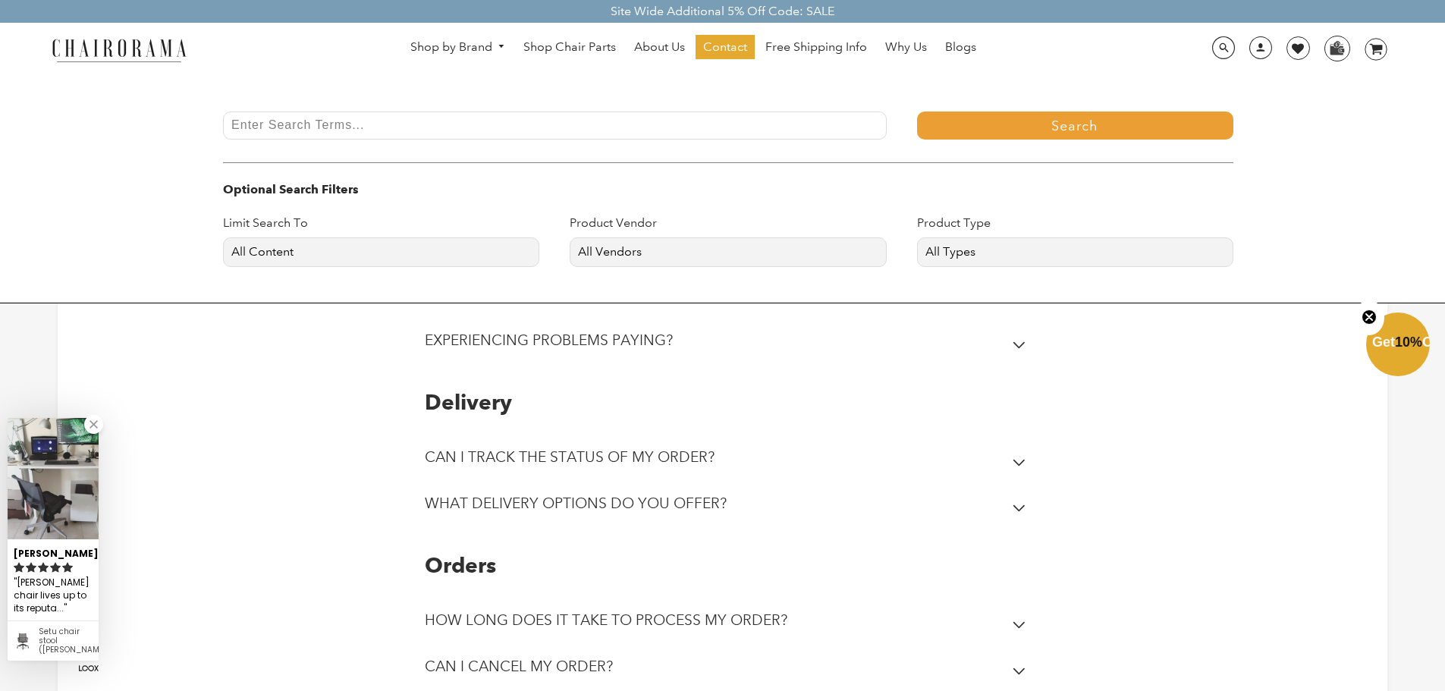
click at [774, 121] on input "Enter Search Terms..." at bounding box center [555, 125] width 664 height 28
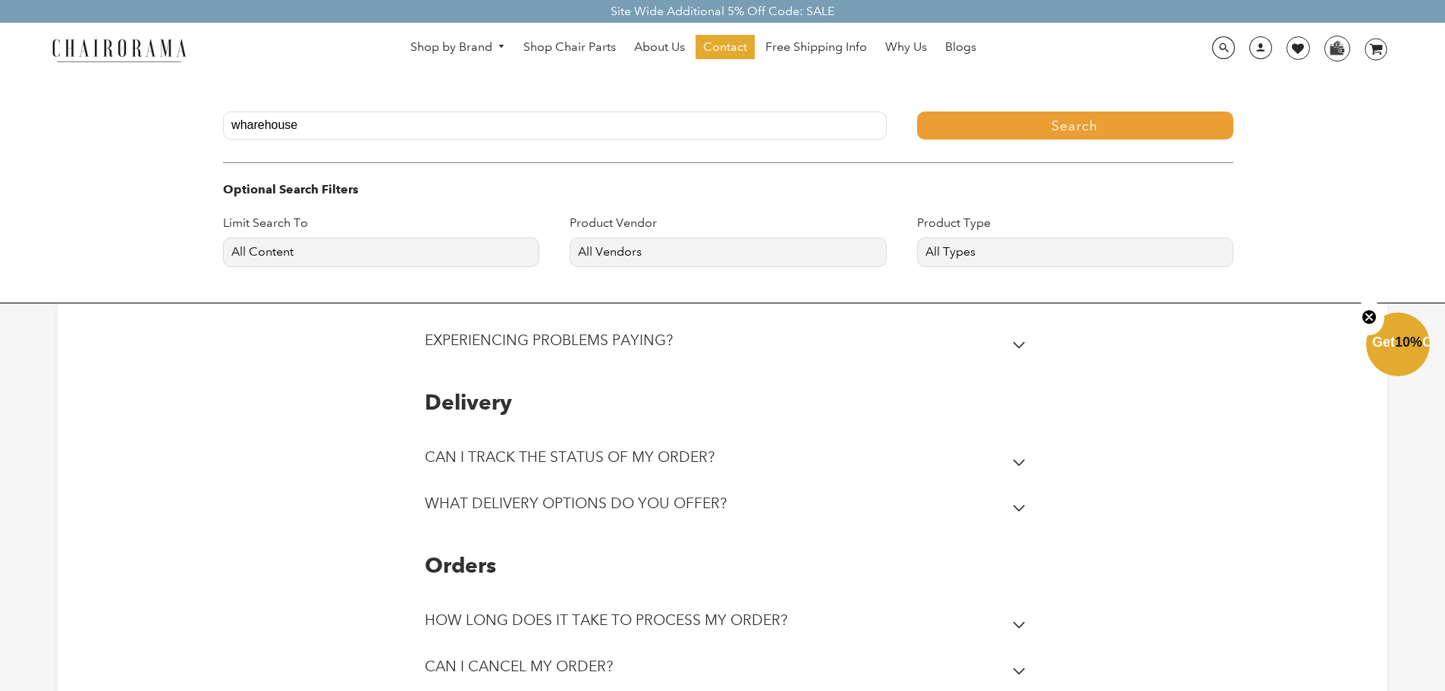
type input "wharehouse"
click at [917, 111] on button "Search" at bounding box center [1075, 125] width 316 height 28
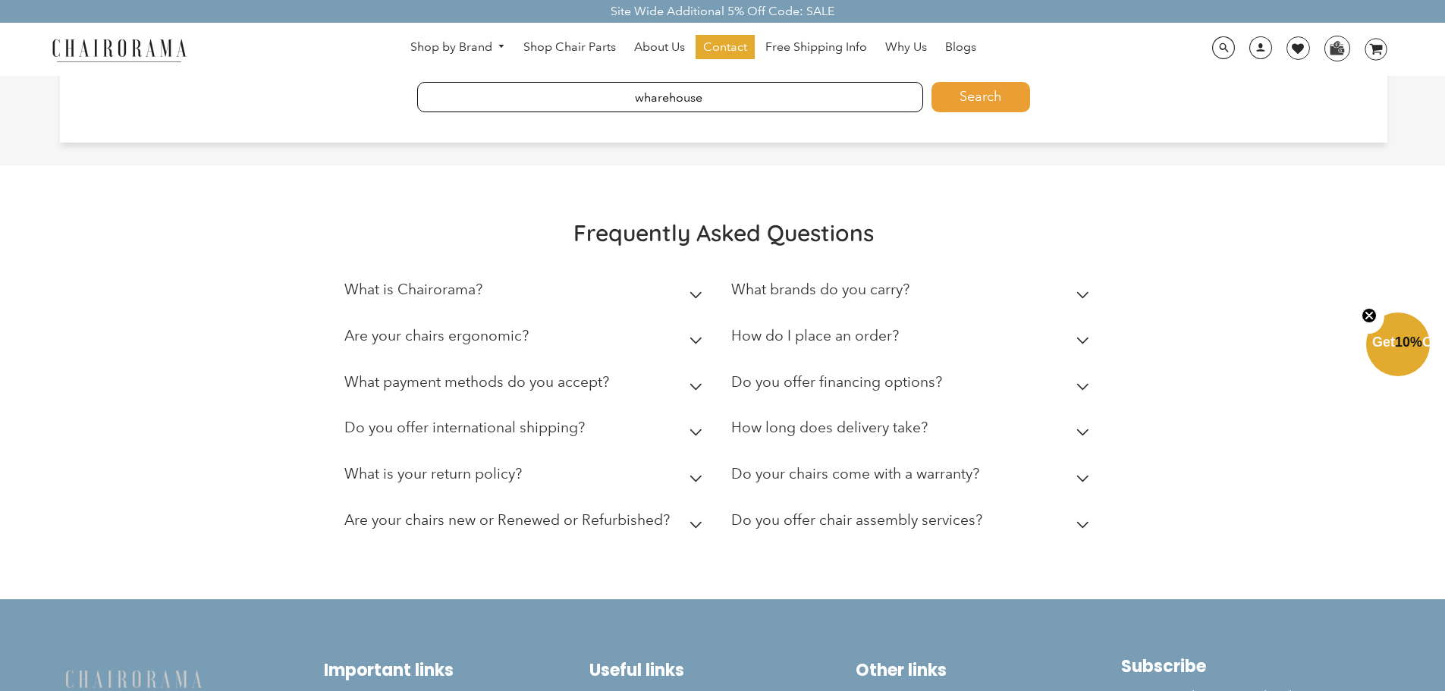
scroll to position [228, 0]
